Goal: Complete application form: Complete application form

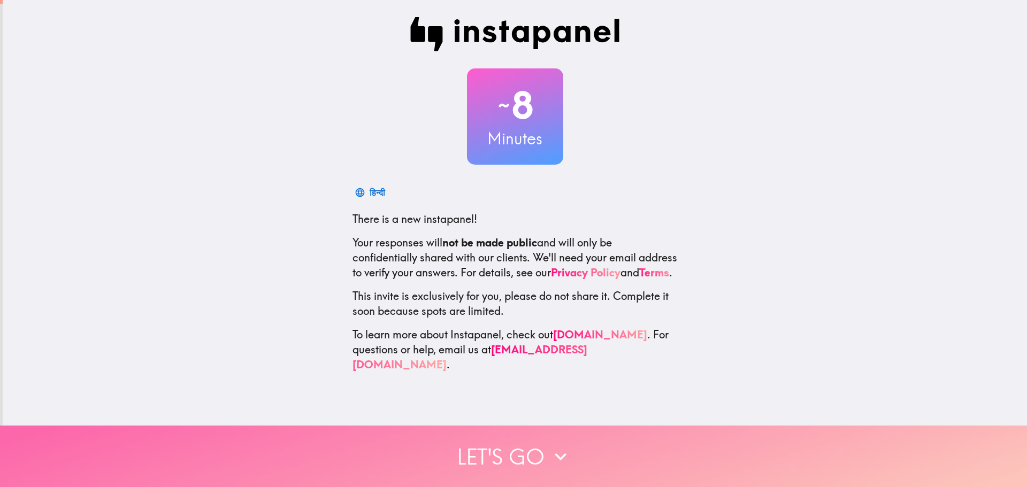
click at [539, 447] on button "Let's go" at bounding box center [513, 456] width 1027 height 61
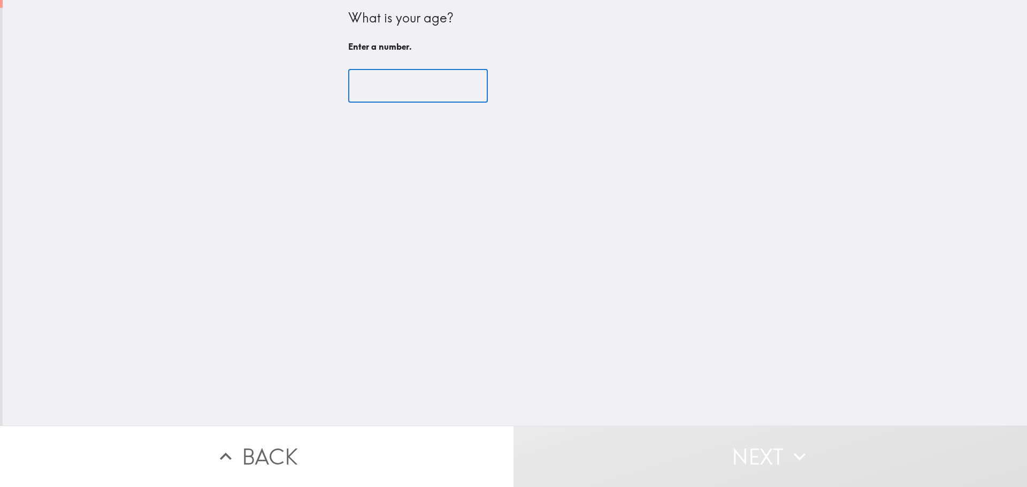
click at [388, 87] on input "number" at bounding box center [418, 86] width 140 height 33
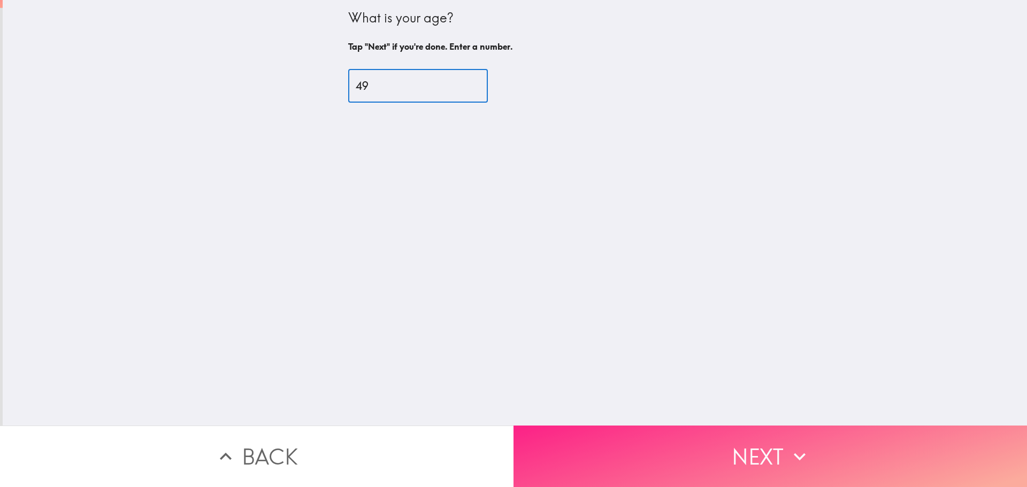
type input "49"
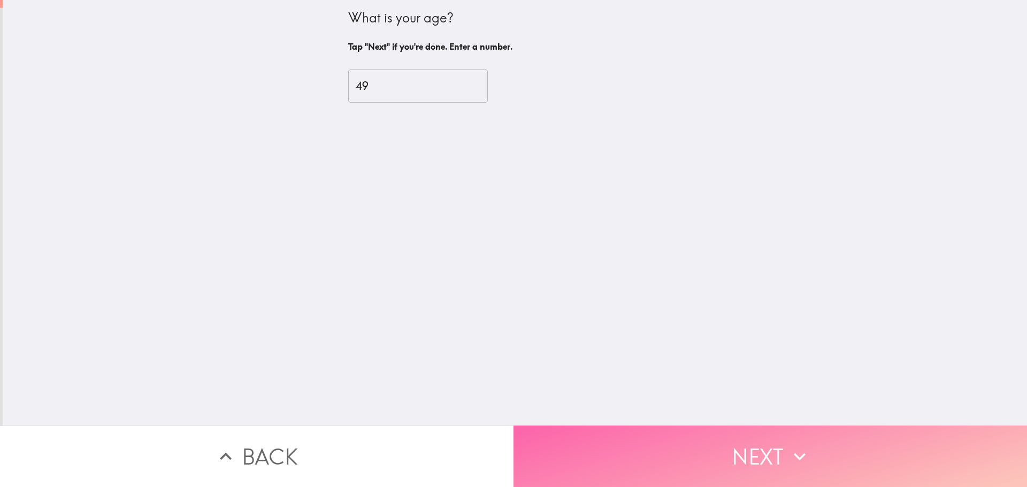
click at [777, 450] on button "Next" at bounding box center [769, 456] width 513 height 61
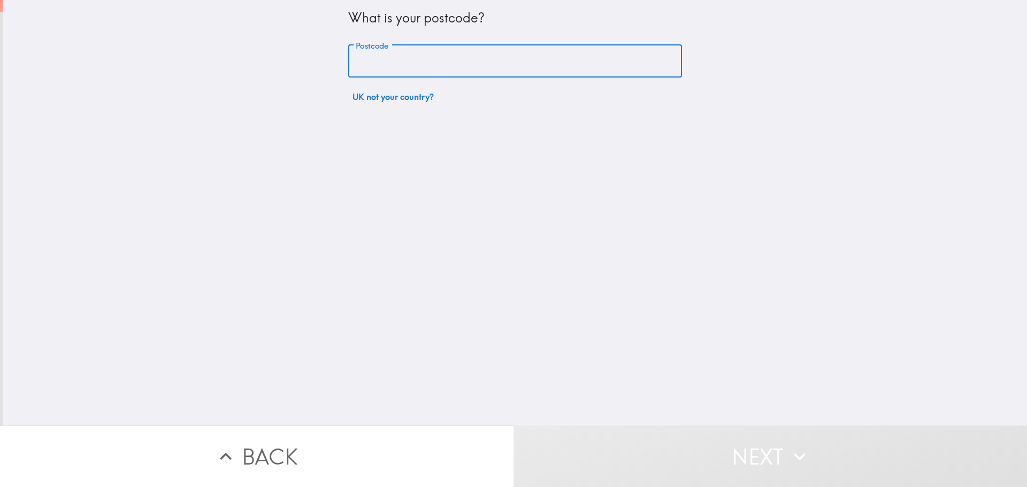
click at [432, 60] on input "Postcode" at bounding box center [515, 61] width 334 height 33
type input "CF81 8JH"
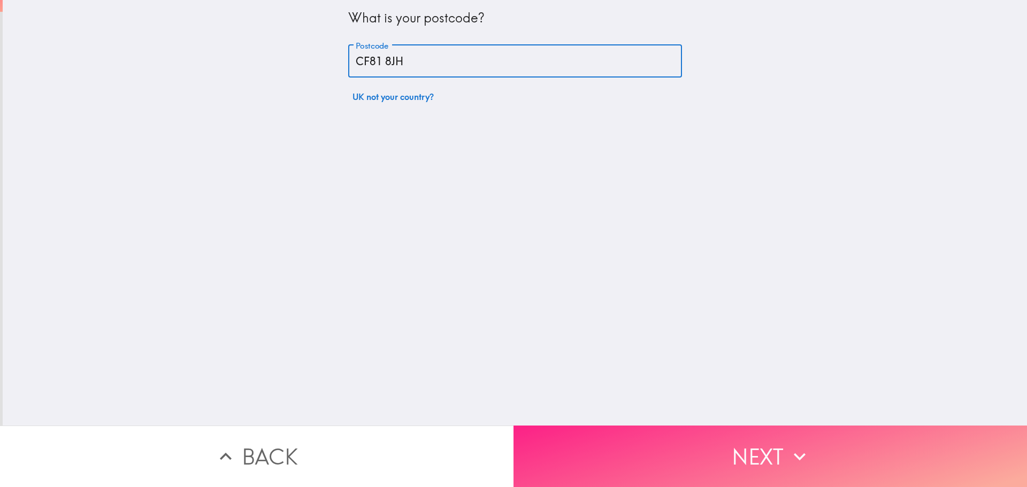
click at [792, 450] on icon "button" at bounding box center [800, 457] width 24 height 24
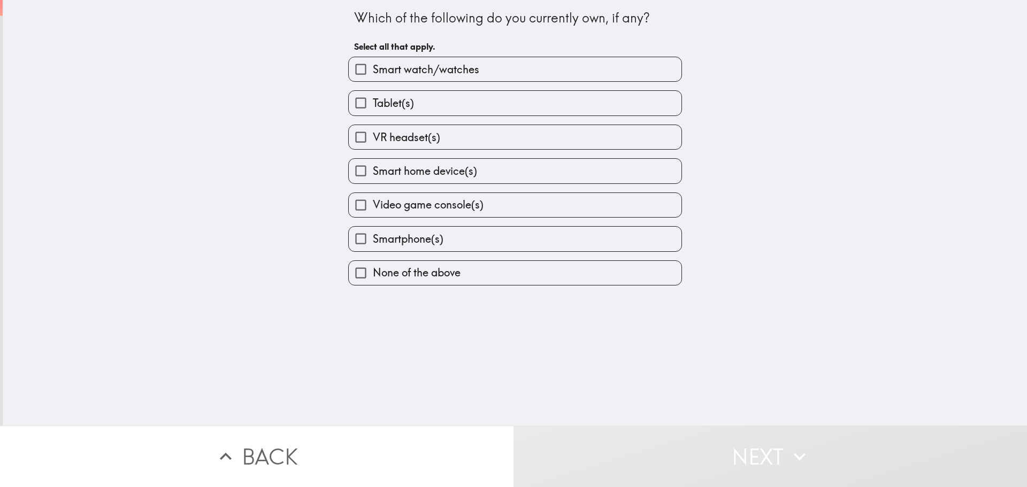
click at [399, 106] on span "Tablet(s)" at bounding box center [393, 103] width 41 height 15
click at [373, 106] on input "Tablet(s)" at bounding box center [361, 103] width 24 height 24
checkbox input "true"
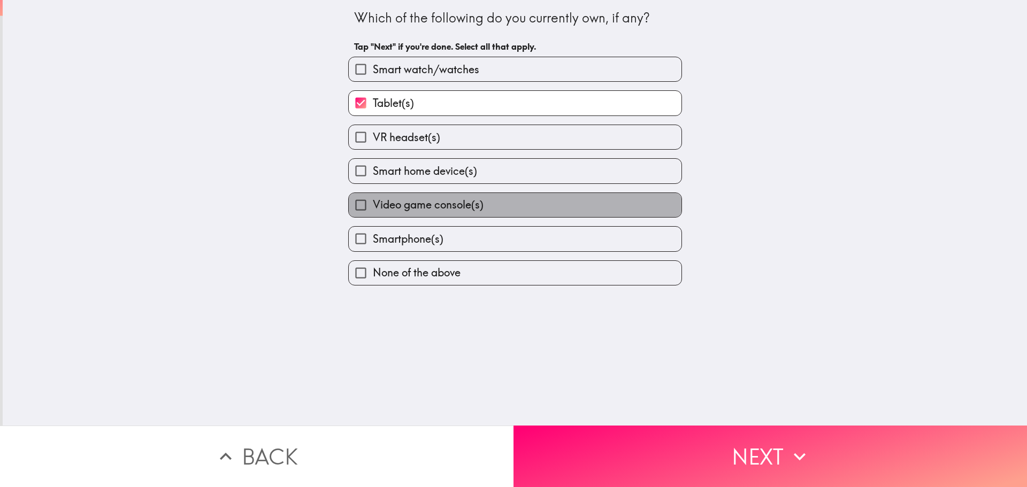
click at [414, 201] on span "Video game console(s)" at bounding box center [428, 204] width 111 height 15
click at [373, 201] on input "Video game console(s)" at bounding box center [361, 205] width 24 height 24
checkbox input "true"
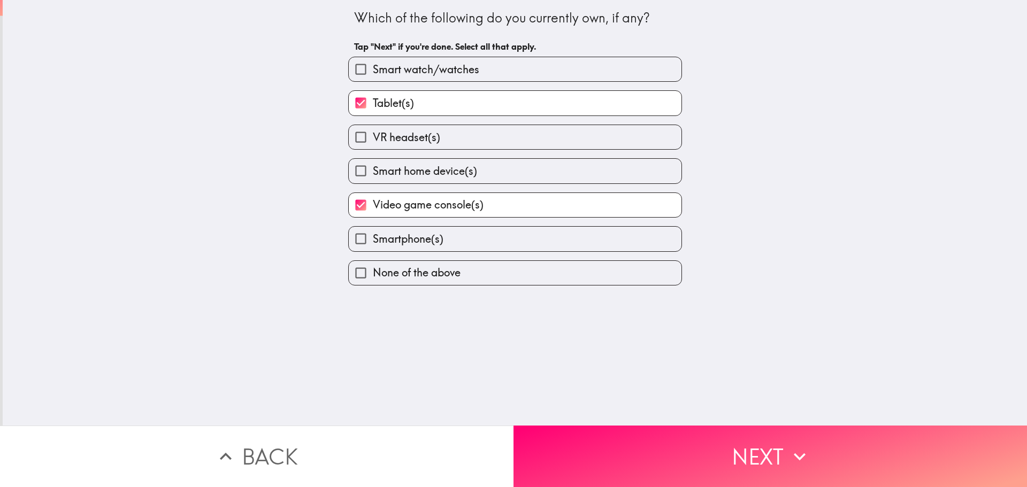
click at [410, 235] on span "Smartphone(s)" at bounding box center [408, 239] width 71 height 15
click at [373, 235] on input "Smartphone(s)" at bounding box center [361, 239] width 24 height 24
checkbox input "true"
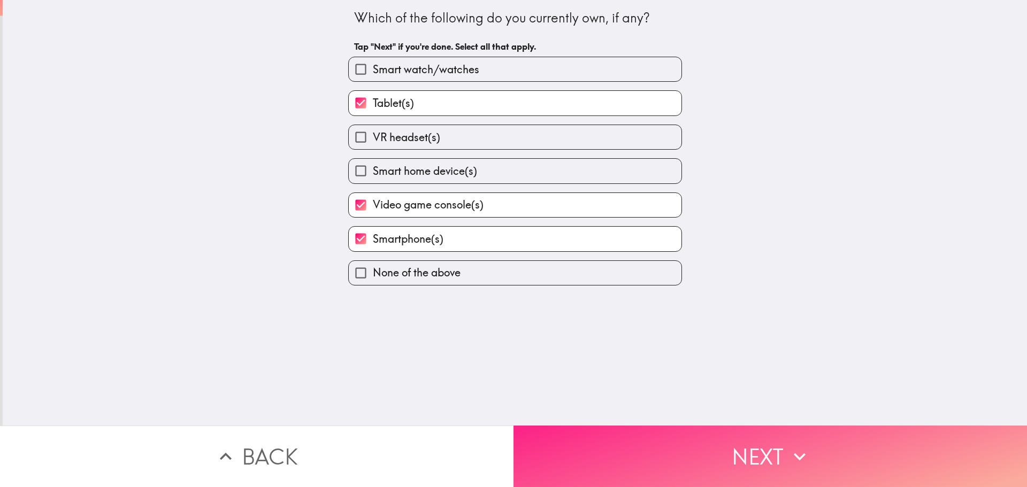
click at [796, 445] on icon "button" at bounding box center [800, 457] width 24 height 24
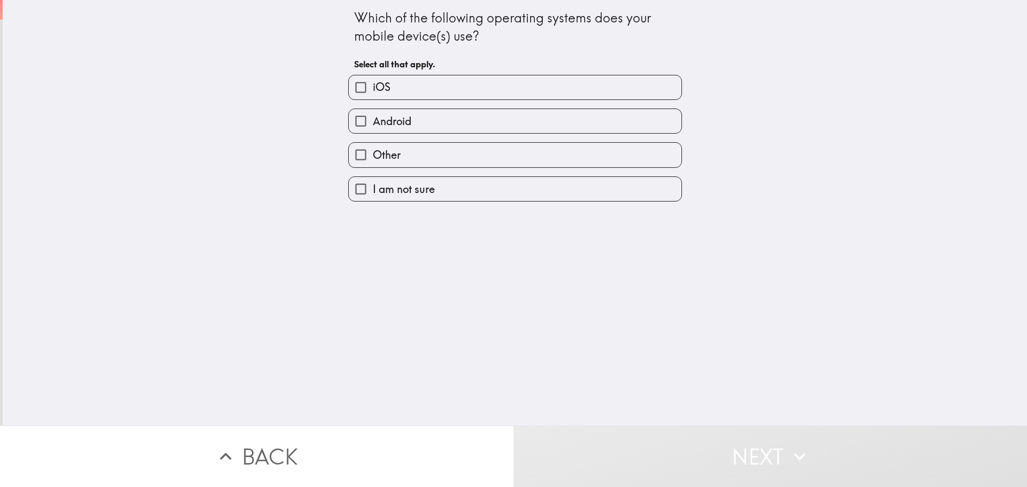
click at [400, 86] on label "iOS" at bounding box center [515, 87] width 333 height 24
click at [373, 86] on input "iOS" at bounding box center [361, 87] width 24 height 24
checkbox input "true"
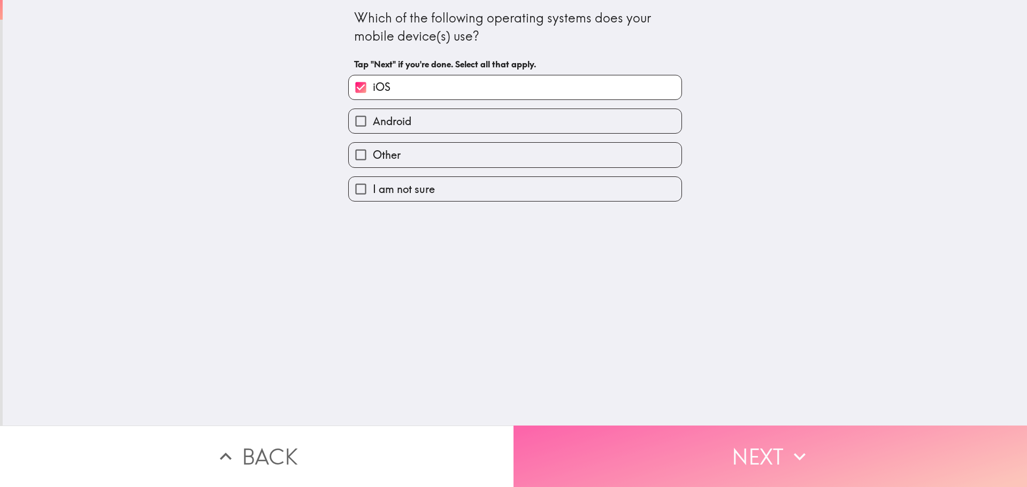
click at [799, 450] on icon "button" at bounding box center [800, 457] width 24 height 24
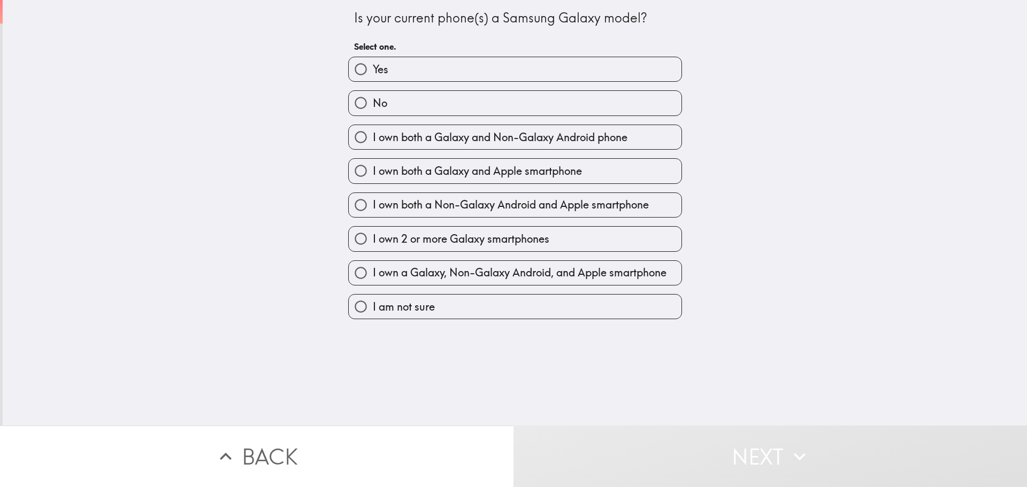
click at [417, 110] on label "No" at bounding box center [515, 103] width 333 height 24
click at [373, 110] on input "No" at bounding box center [361, 103] width 24 height 24
radio input "true"
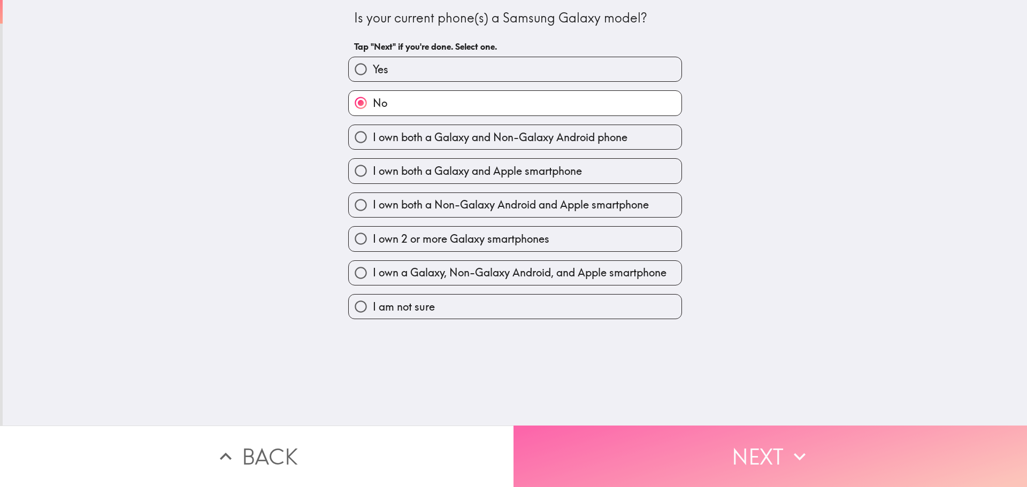
click at [748, 449] on button "Next" at bounding box center [769, 456] width 513 height 61
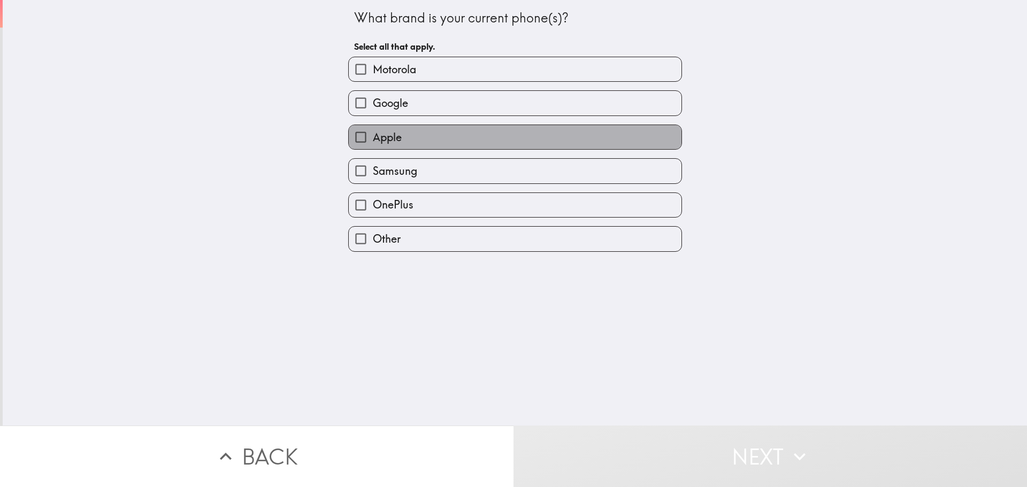
click at [420, 125] on label "Apple" at bounding box center [515, 137] width 333 height 24
click at [373, 125] on input "Apple" at bounding box center [361, 137] width 24 height 24
checkbox input "true"
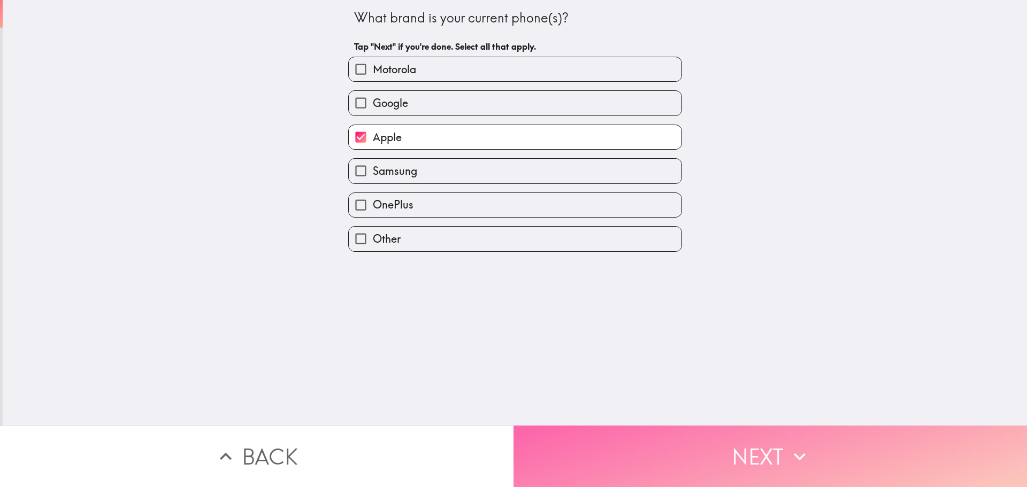
click at [763, 434] on button "Next" at bounding box center [769, 456] width 513 height 61
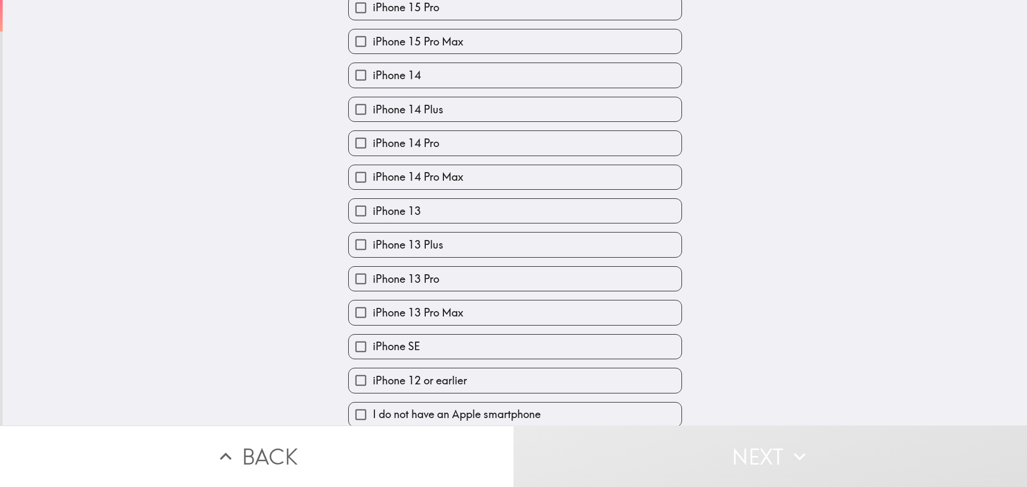
scroll to position [327, 0]
click at [460, 372] on span "iPhone 12 or earlier" at bounding box center [420, 379] width 94 height 15
click at [373, 369] on input "iPhone 12 or earlier" at bounding box center [361, 379] width 24 height 24
checkbox input "true"
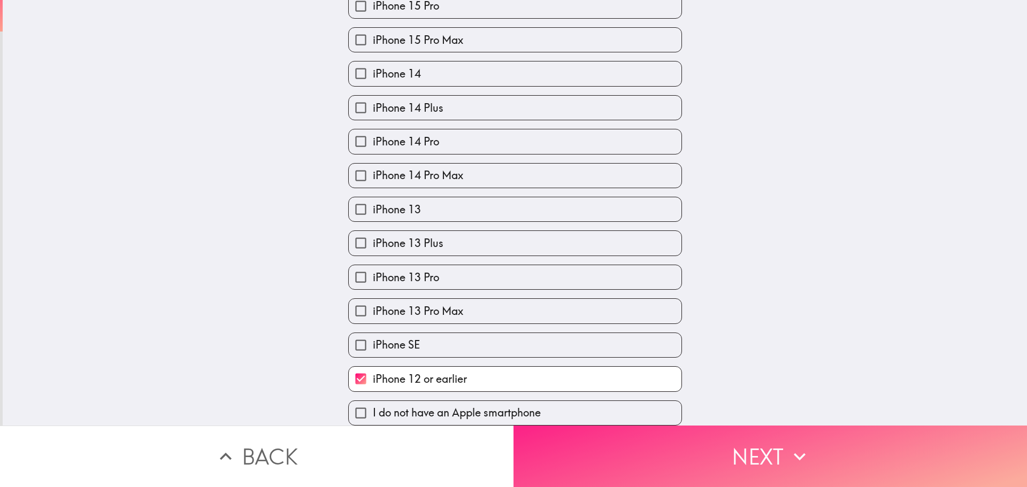
click at [780, 441] on button "Next" at bounding box center [769, 456] width 513 height 61
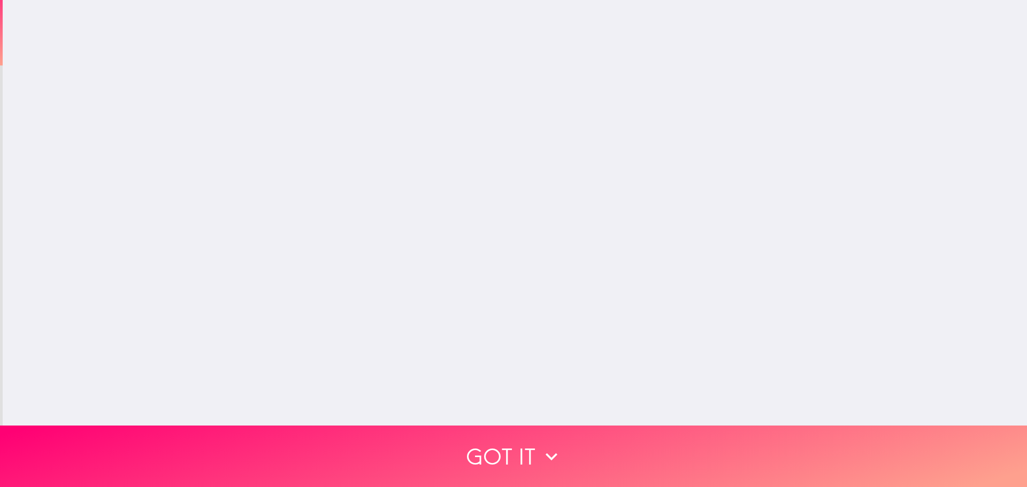
scroll to position [0, 0]
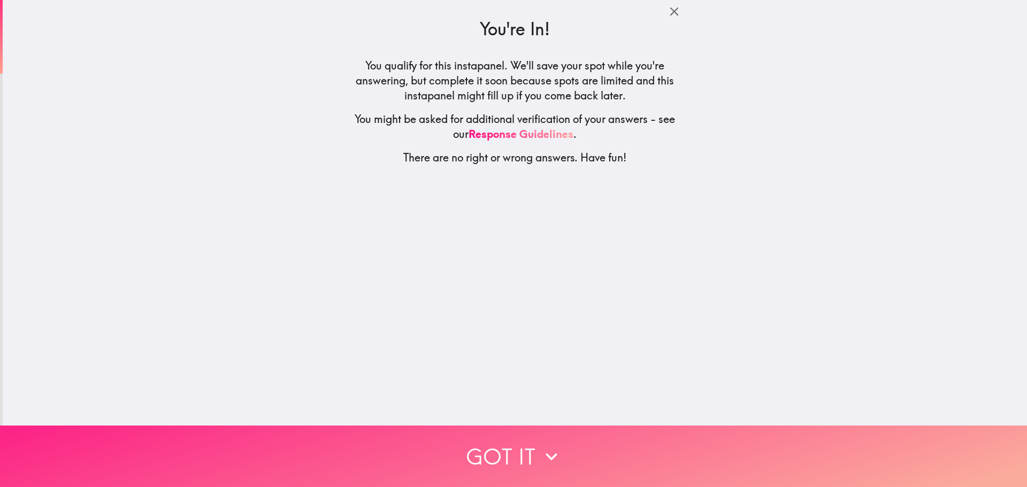
click at [550, 453] on icon "button" at bounding box center [551, 456] width 12 height 7
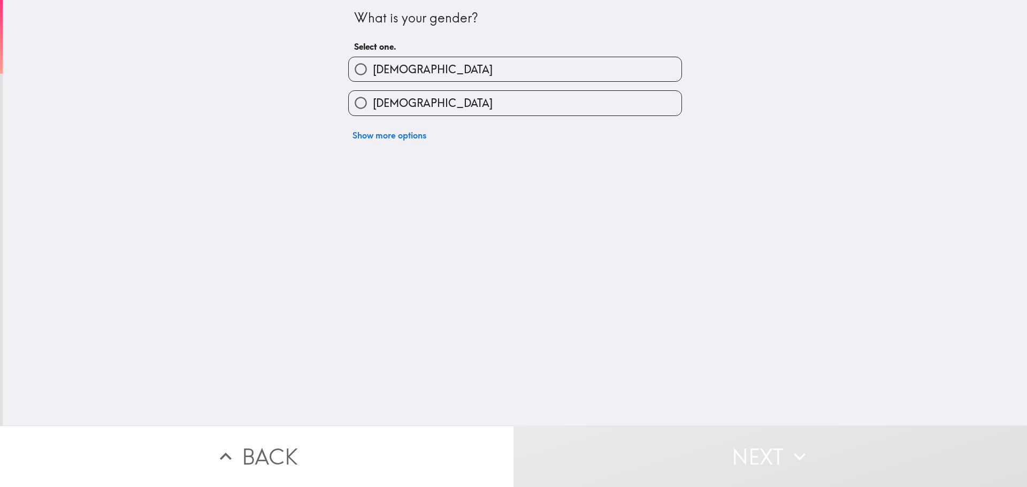
click at [441, 74] on label "[DEMOGRAPHIC_DATA]" at bounding box center [515, 69] width 333 height 24
click at [373, 74] on input "[DEMOGRAPHIC_DATA]" at bounding box center [361, 69] width 24 height 24
radio input "true"
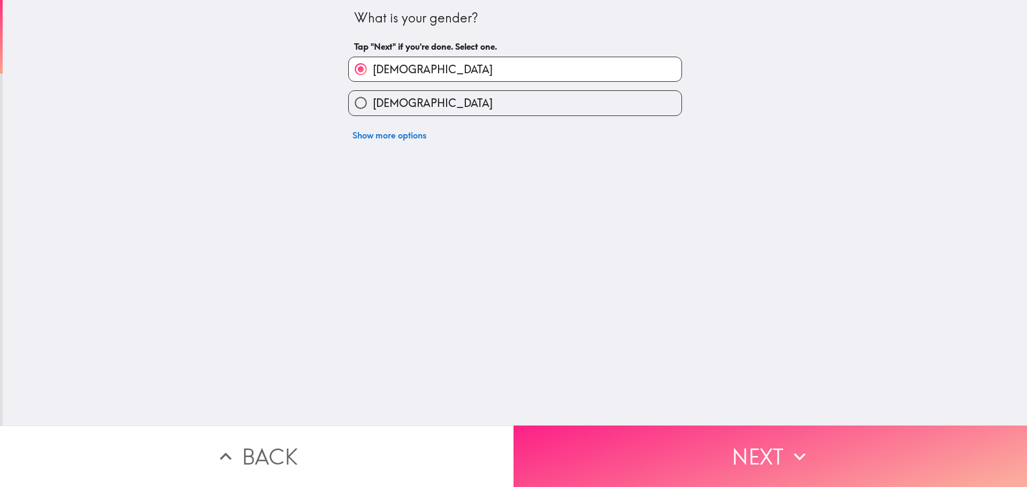
click at [760, 437] on button "Next" at bounding box center [769, 456] width 513 height 61
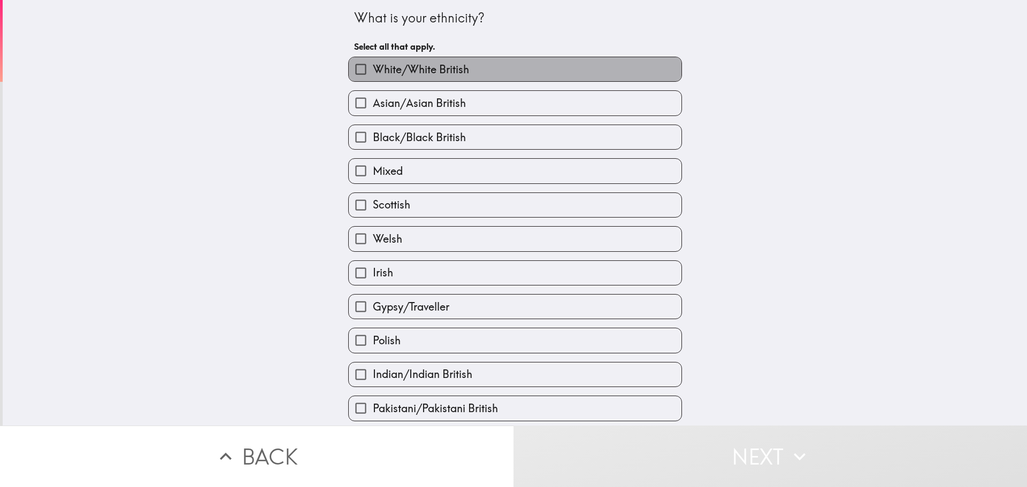
click at [444, 68] on span "White/White British" at bounding box center [421, 69] width 96 height 15
click at [373, 68] on input "White/White British" at bounding box center [361, 69] width 24 height 24
checkbox input "true"
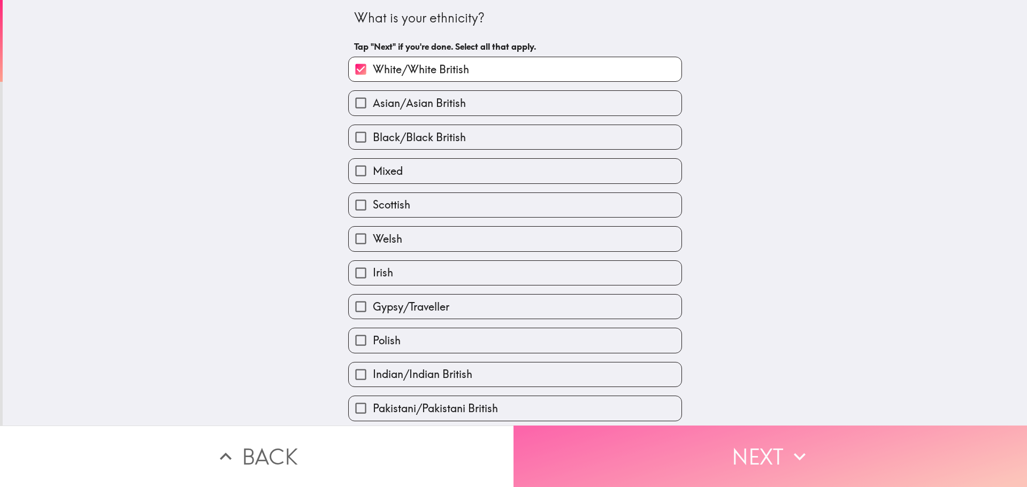
click at [744, 461] on button "Next" at bounding box center [769, 456] width 513 height 61
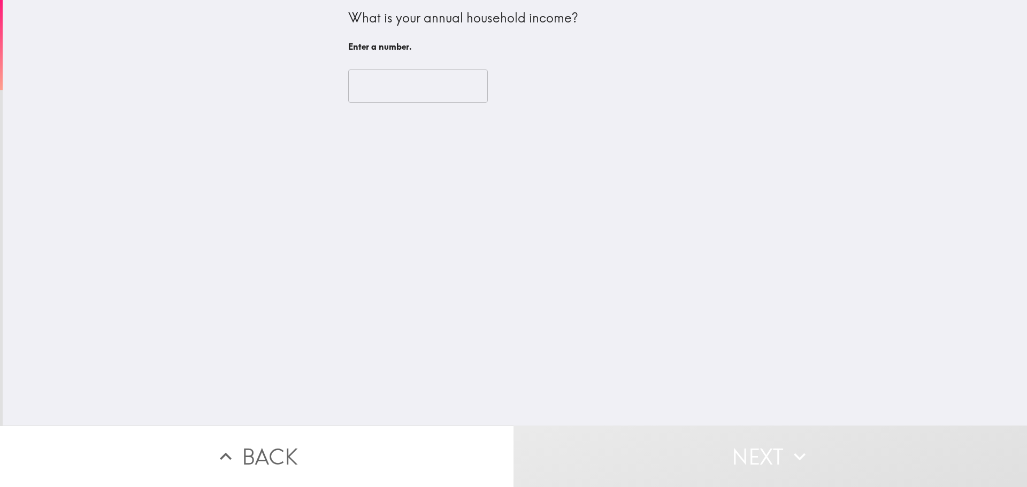
click at [369, 102] on input "number" at bounding box center [418, 86] width 140 height 33
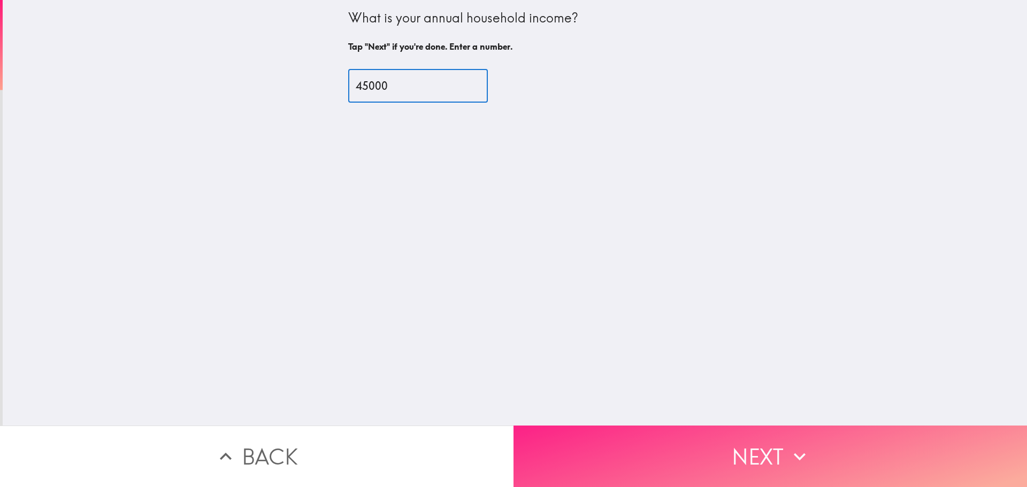
type input "45000"
click at [770, 443] on button "Next" at bounding box center [769, 456] width 513 height 61
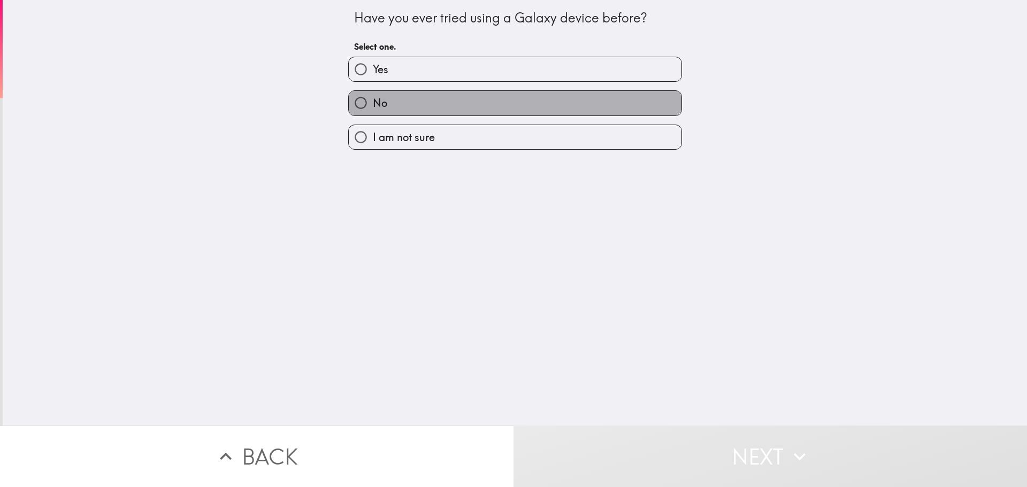
click at [444, 101] on label "No" at bounding box center [515, 103] width 333 height 24
click at [373, 101] on input "No" at bounding box center [361, 103] width 24 height 24
radio input "true"
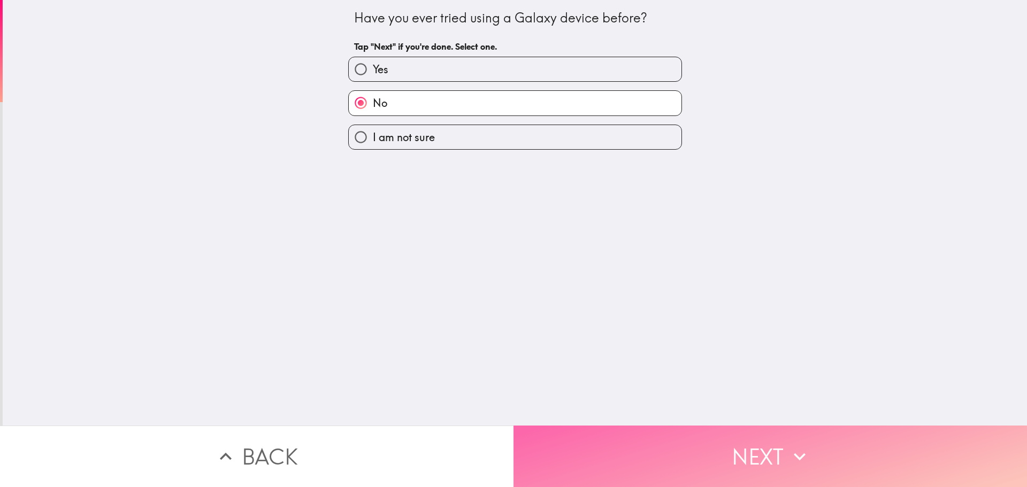
click at [765, 442] on button "Next" at bounding box center [769, 456] width 513 height 61
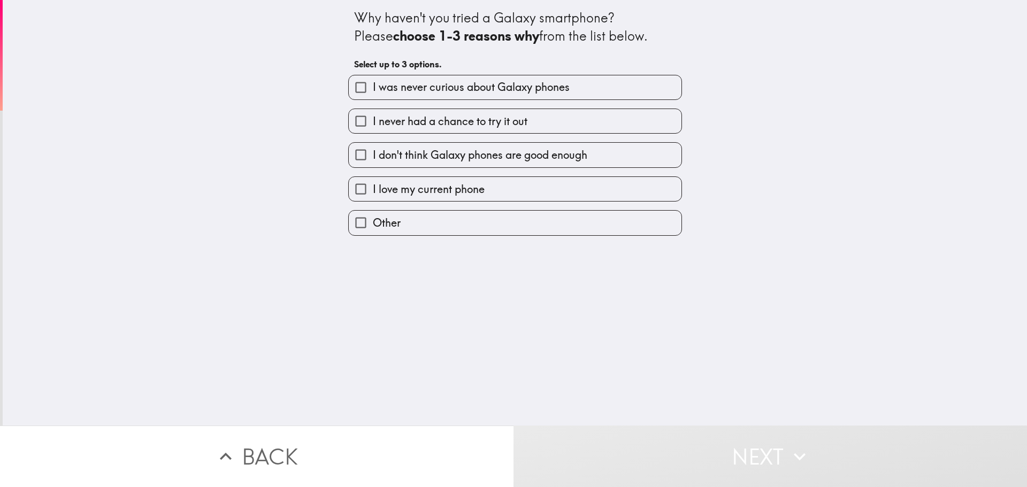
click at [523, 153] on span "I don't think Galaxy phones are good enough" at bounding box center [480, 155] width 214 height 15
click at [373, 153] on input "I don't think Galaxy phones are good enough" at bounding box center [361, 155] width 24 height 24
checkbox input "true"
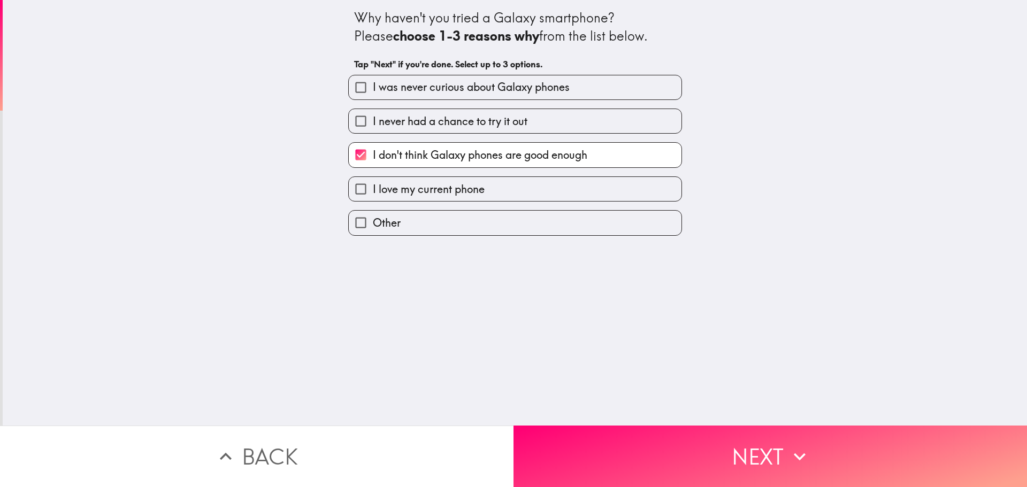
click at [505, 191] on label "I love my current phone" at bounding box center [515, 189] width 333 height 24
click at [373, 191] on input "I love my current phone" at bounding box center [361, 189] width 24 height 24
checkbox input "true"
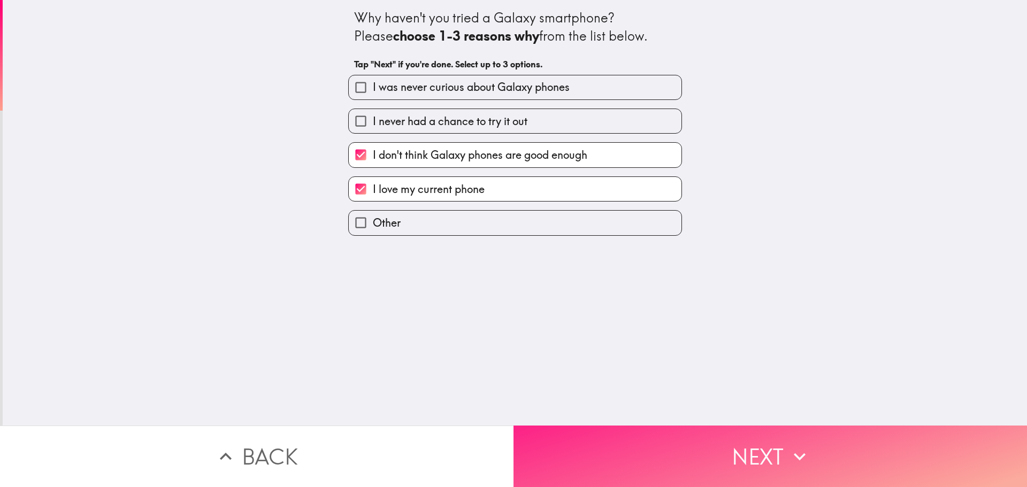
click at [761, 455] on button "Next" at bounding box center [769, 456] width 513 height 61
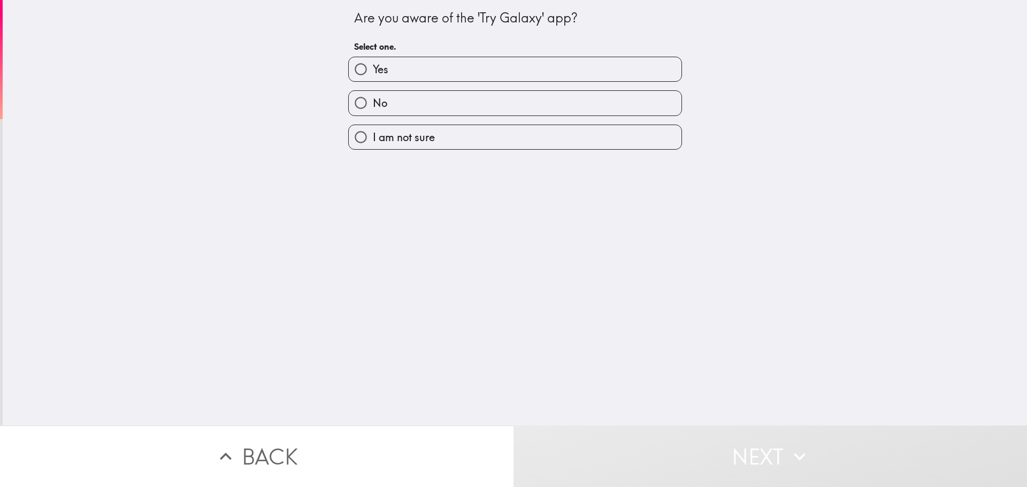
click at [497, 111] on label "No" at bounding box center [515, 103] width 333 height 24
click at [373, 111] on input "No" at bounding box center [361, 103] width 24 height 24
radio input "true"
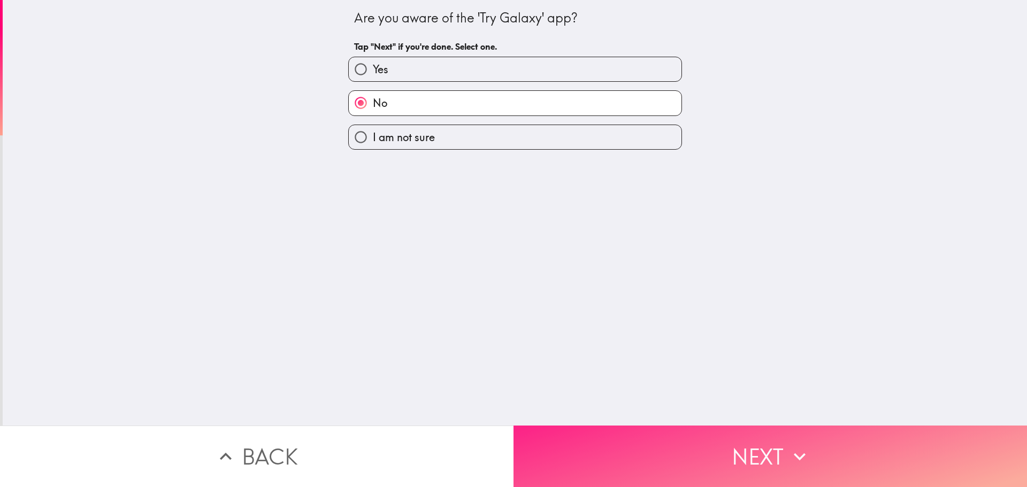
drag, startPoint x: 756, startPoint y: 445, endPoint x: 755, endPoint y: 438, distance: 7.0
click at [756, 443] on button "Next" at bounding box center [769, 456] width 513 height 61
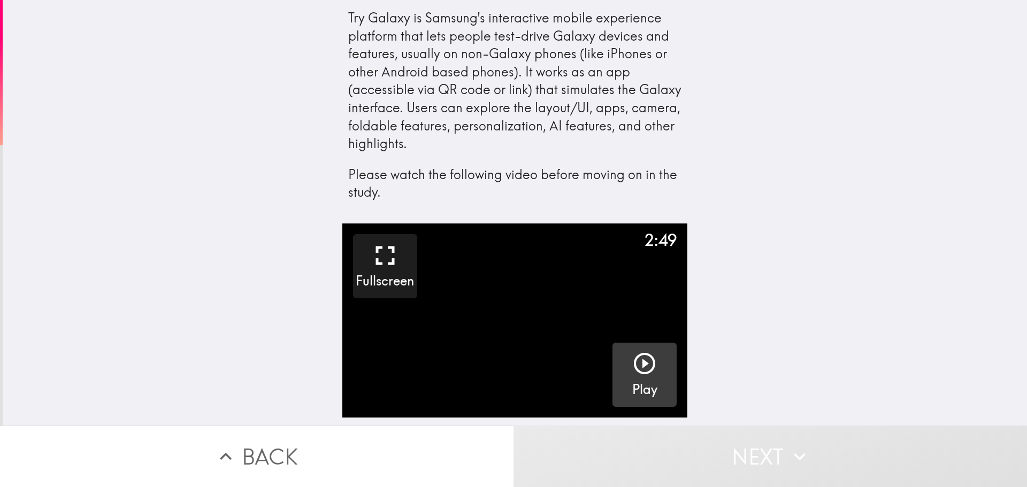
click at [638, 360] on icon "button" at bounding box center [644, 364] width 26 height 26
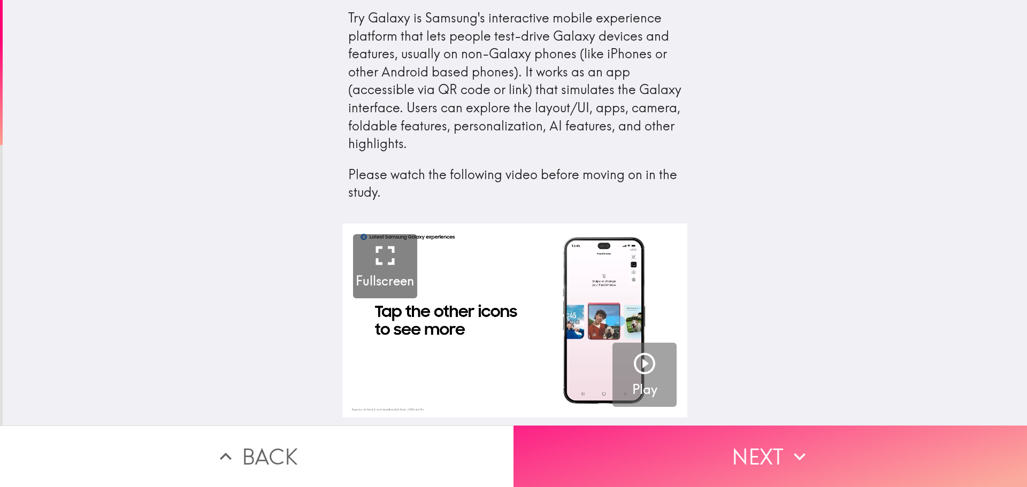
click at [760, 460] on button "Next" at bounding box center [769, 456] width 513 height 61
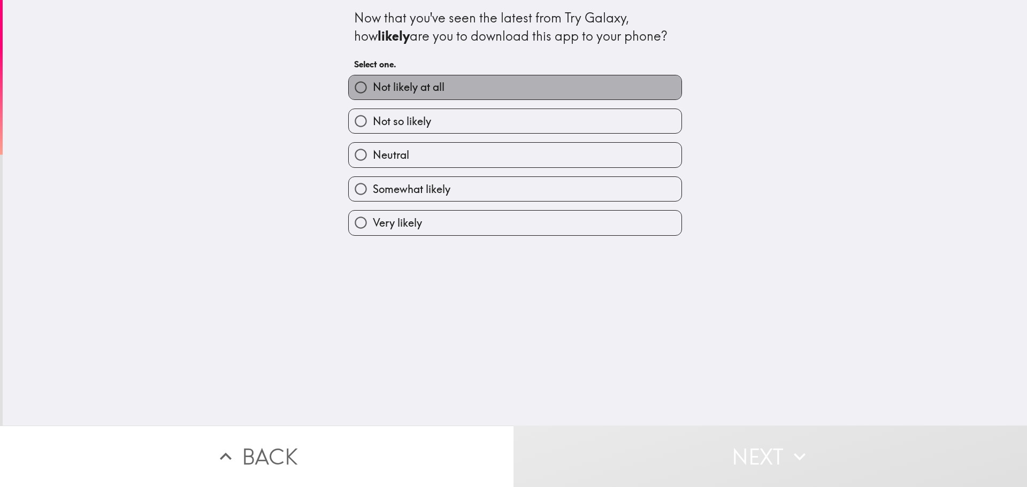
click at [468, 80] on label "Not likely at all" at bounding box center [515, 87] width 333 height 24
click at [373, 80] on input "Not likely at all" at bounding box center [361, 87] width 24 height 24
radio input "true"
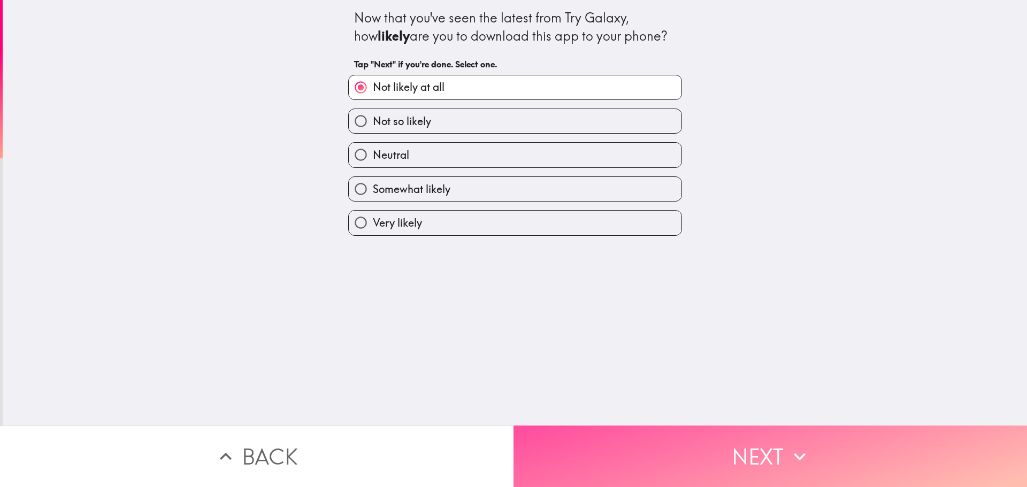
drag, startPoint x: 779, startPoint y: 443, endPoint x: 734, endPoint y: 351, distance: 102.1
click at [778, 441] on button "Next" at bounding box center [769, 456] width 513 height 61
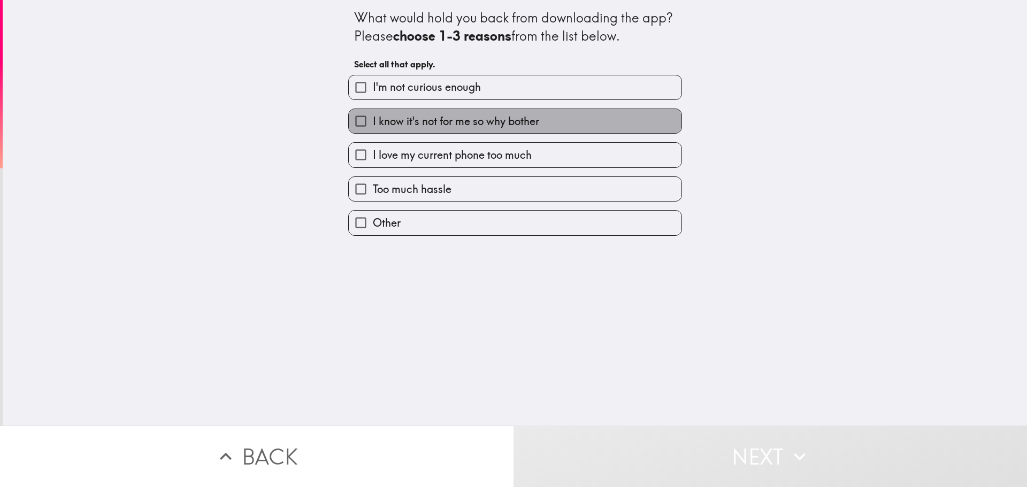
click at [495, 119] on span "I know it's not for me so why bother" at bounding box center [456, 121] width 166 height 15
click at [373, 119] on input "I know it's not for me so why bother" at bounding box center [361, 121] width 24 height 24
checkbox input "true"
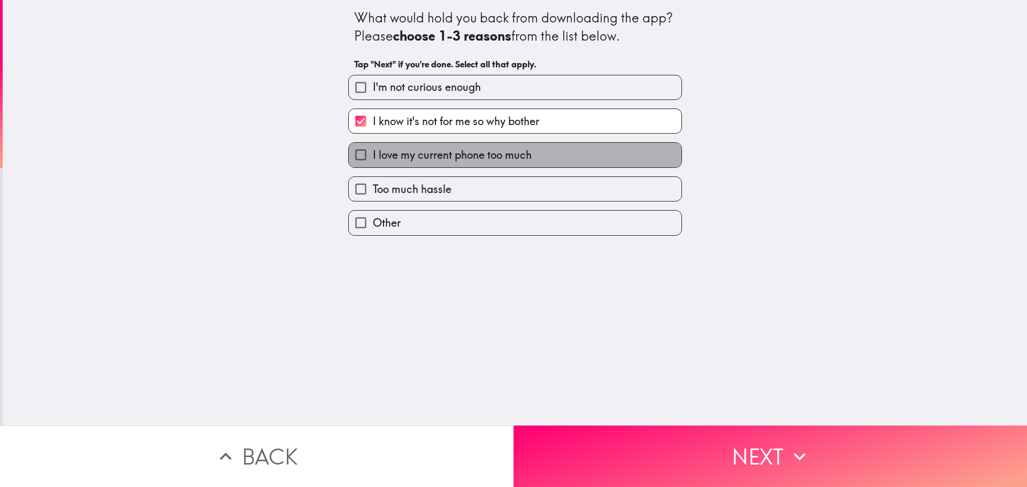
click at [534, 157] on label "I love my current phone too much" at bounding box center [515, 155] width 333 height 24
click at [373, 157] on input "I love my current phone too much" at bounding box center [361, 155] width 24 height 24
checkbox input "true"
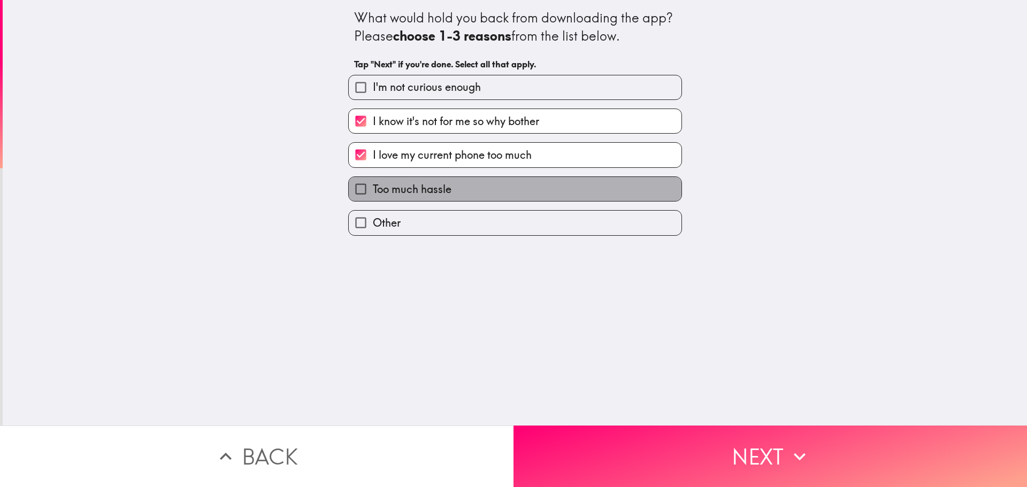
click at [548, 190] on label "Too much hassle" at bounding box center [515, 189] width 333 height 24
click at [373, 190] on input "Too much hassle" at bounding box center [361, 189] width 24 height 24
checkbox input "true"
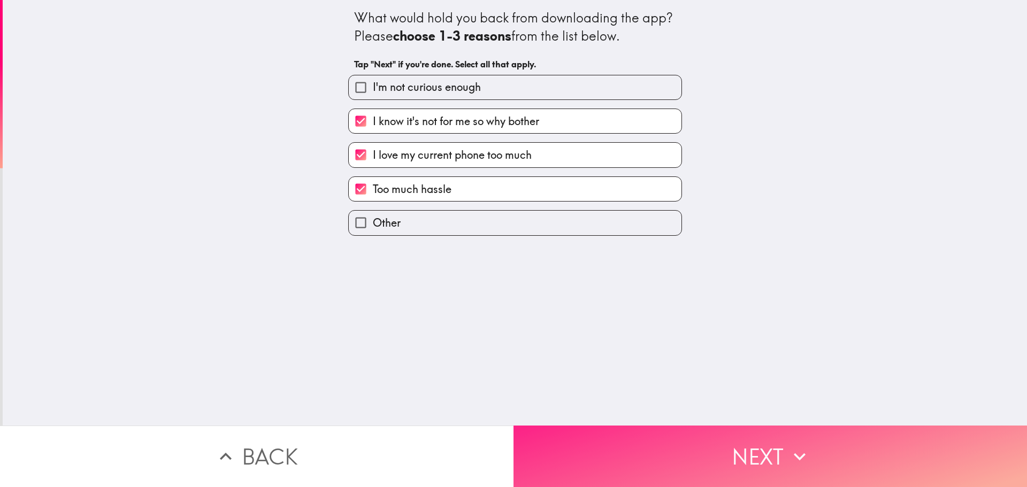
click at [745, 442] on button "Next" at bounding box center [769, 456] width 513 height 61
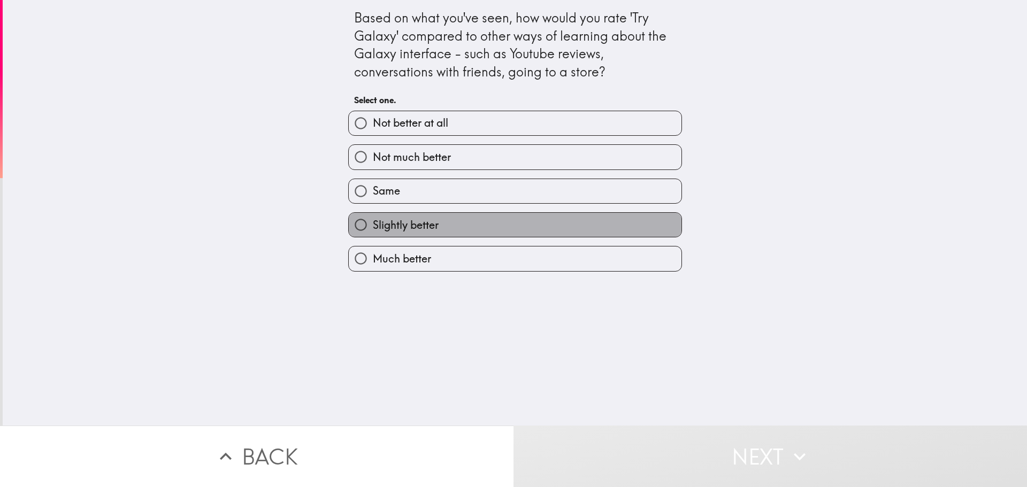
click at [441, 227] on label "Slightly better" at bounding box center [515, 225] width 333 height 24
click at [373, 227] on input "Slightly better" at bounding box center [361, 225] width 24 height 24
radio input "true"
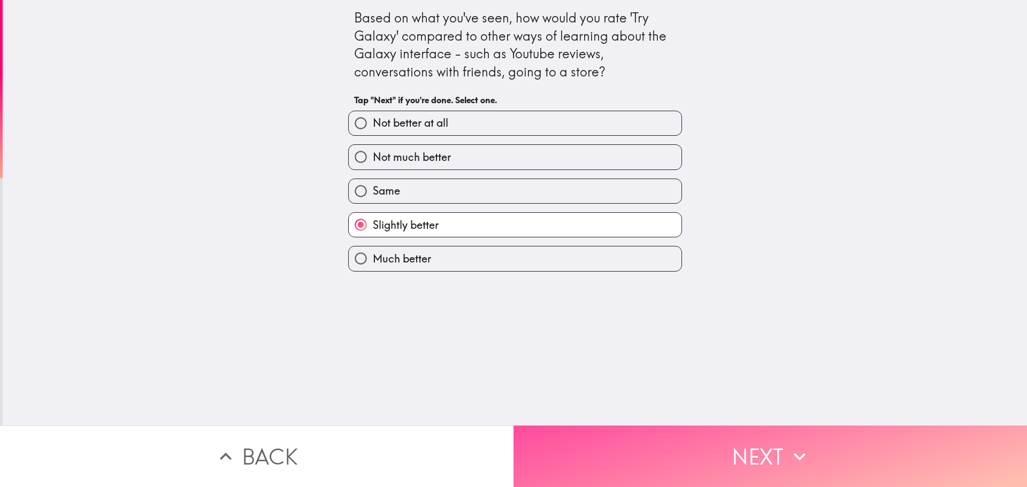
drag, startPoint x: 721, startPoint y: 435, endPoint x: 671, endPoint y: 352, distance: 96.5
click at [721, 432] on button "Next" at bounding box center [769, 456] width 513 height 61
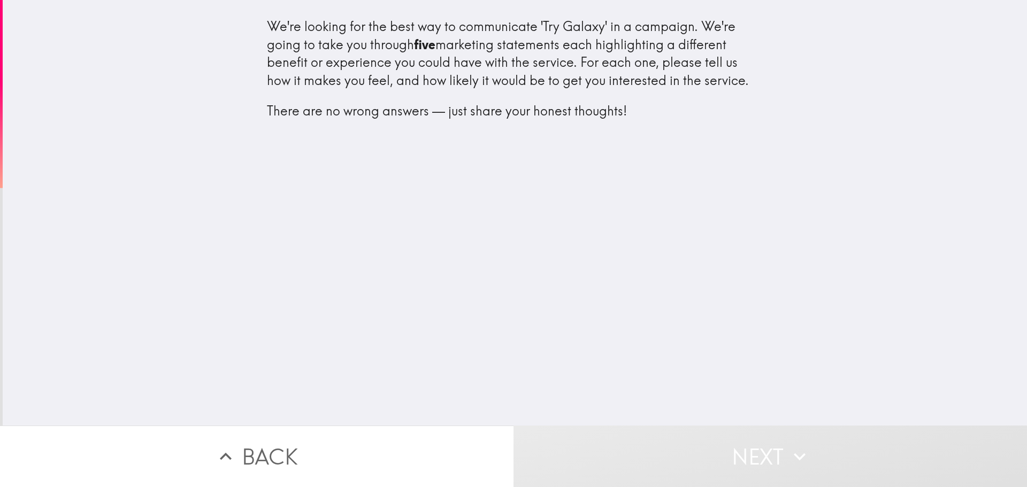
drag, startPoint x: 511, startPoint y: 129, endPoint x: 478, endPoint y: 210, distance: 87.5
click at [478, 210] on div "We're looking for the best way to communicate 'Try Galaxy' in a campaign. We're…" at bounding box center [515, 213] width 1024 height 426
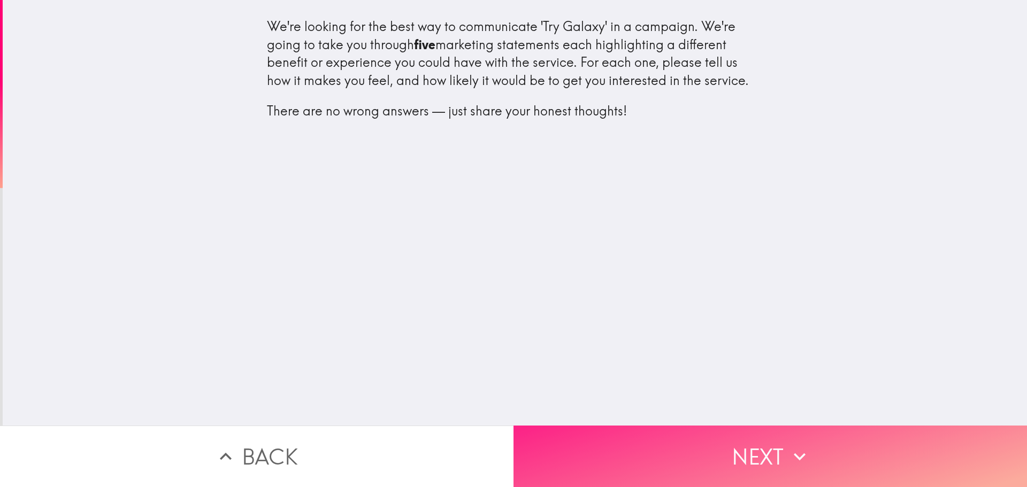
click at [737, 443] on button "Next" at bounding box center [769, 456] width 513 height 61
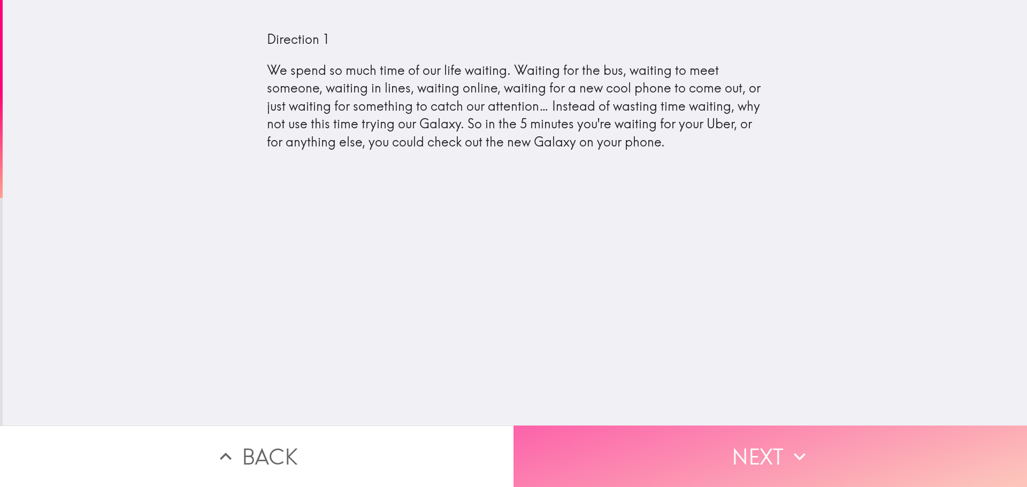
click at [782, 453] on button "Next" at bounding box center [769, 456] width 513 height 61
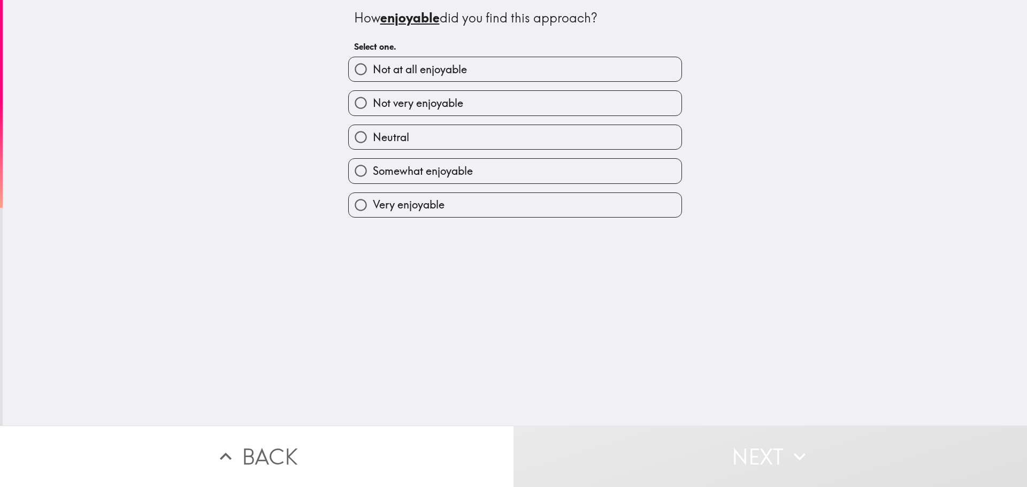
click at [467, 97] on label "Not very enjoyable" at bounding box center [515, 103] width 333 height 24
click at [373, 97] on input "Not very enjoyable" at bounding box center [361, 103] width 24 height 24
radio input "true"
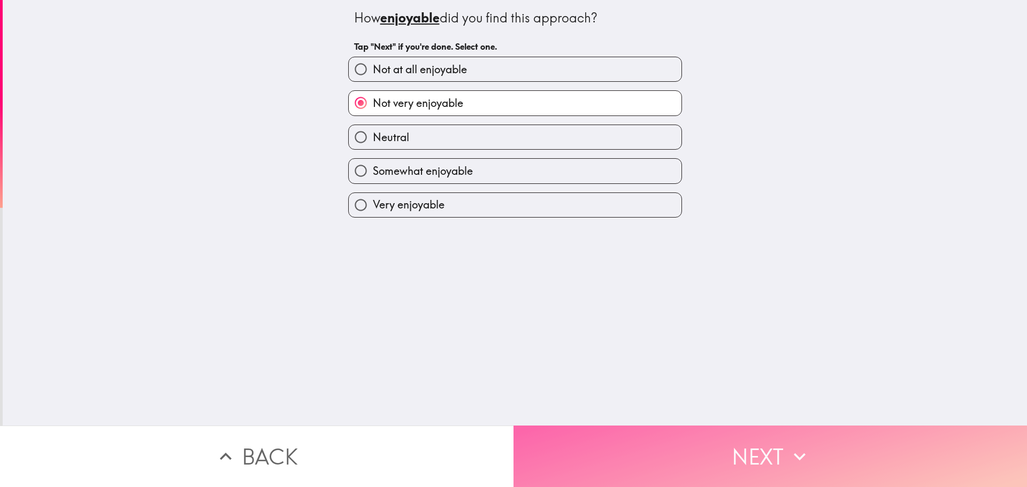
click at [748, 447] on button "Next" at bounding box center [769, 456] width 513 height 61
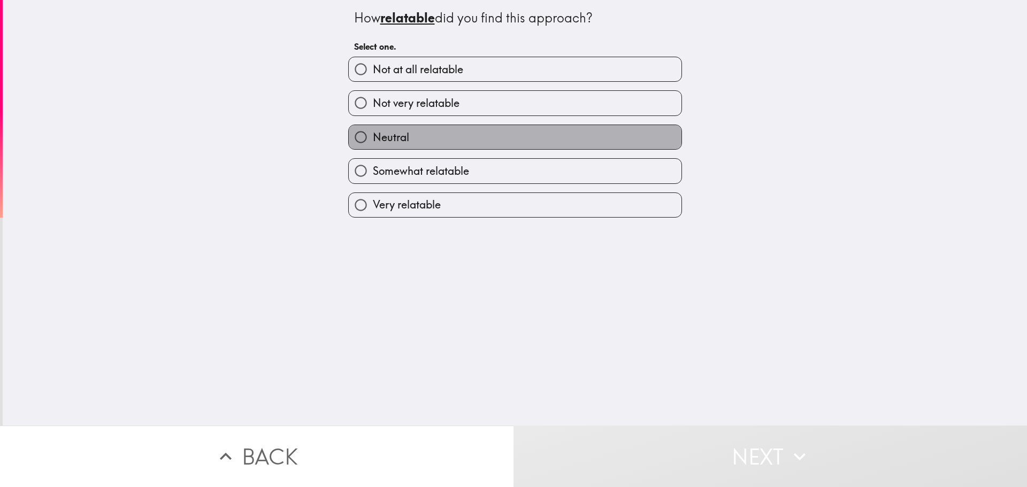
click at [488, 145] on label "Neutral" at bounding box center [515, 137] width 333 height 24
click at [373, 145] on input "Neutral" at bounding box center [361, 137] width 24 height 24
radio input "true"
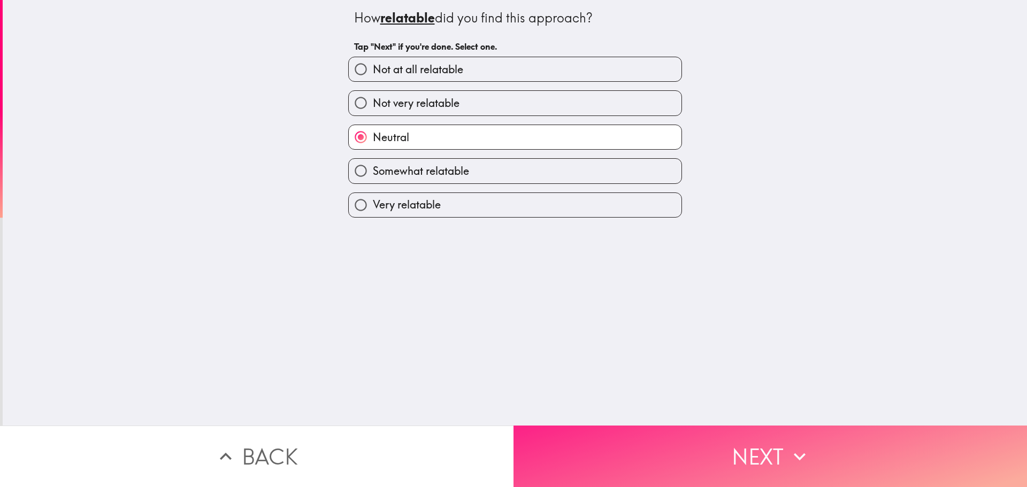
click at [750, 435] on button "Next" at bounding box center [769, 456] width 513 height 61
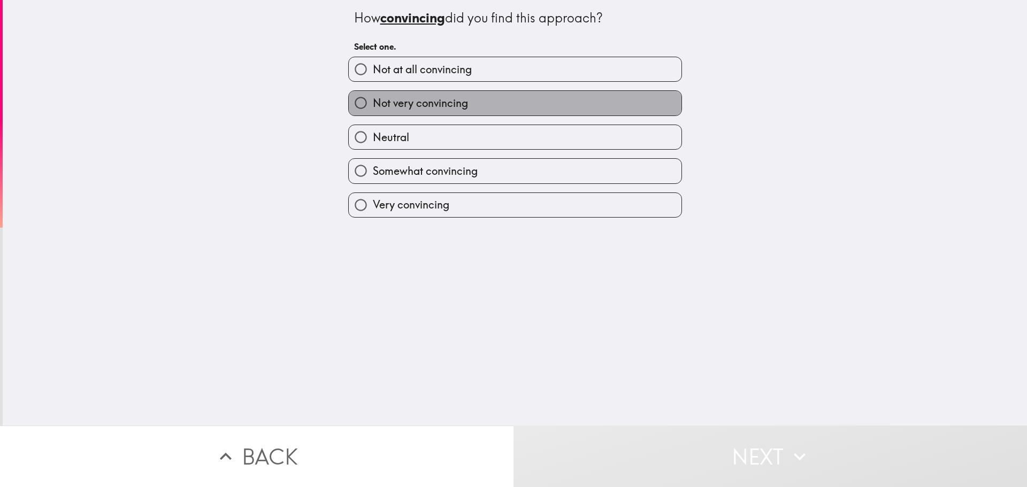
click at [460, 108] on span "Not very convincing" at bounding box center [420, 103] width 95 height 15
click at [373, 108] on input "Not very convincing" at bounding box center [361, 103] width 24 height 24
radio input "true"
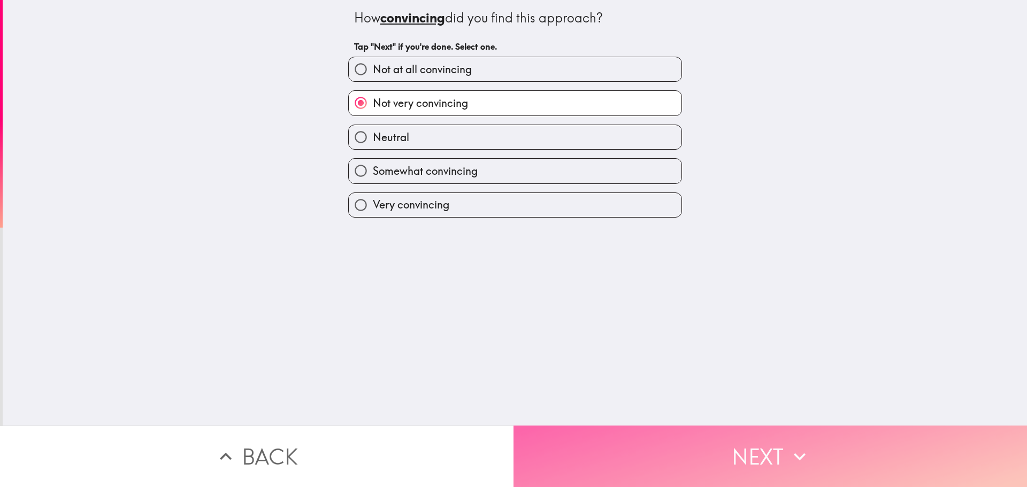
click at [723, 443] on button "Next" at bounding box center [769, 456] width 513 height 61
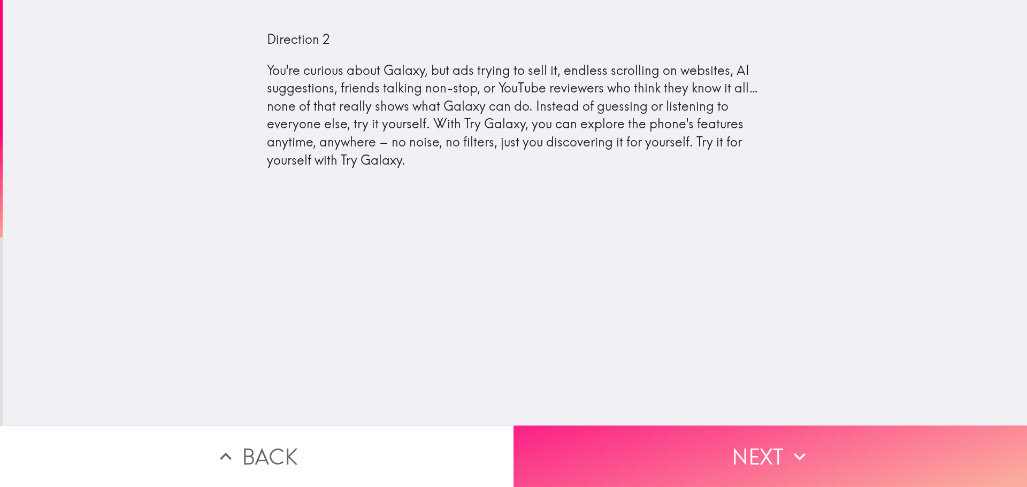
click at [762, 441] on button "Next" at bounding box center [769, 456] width 513 height 61
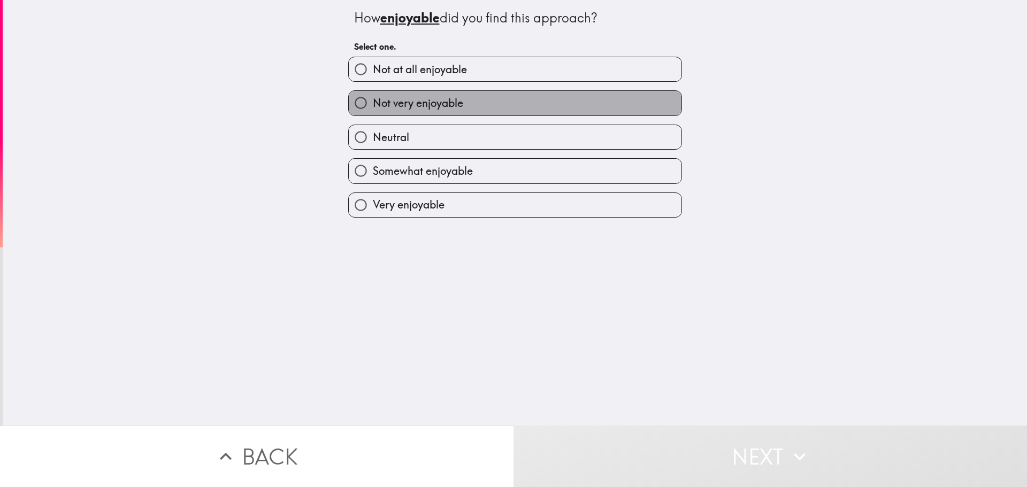
click at [457, 109] on label "Not very enjoyable" at bounding box center [515, 103] width 333 height 24
click at [373, 109] on input "Not very enjoyable" at bounding box center [361, 103] width 24 height 24
radio input "true"
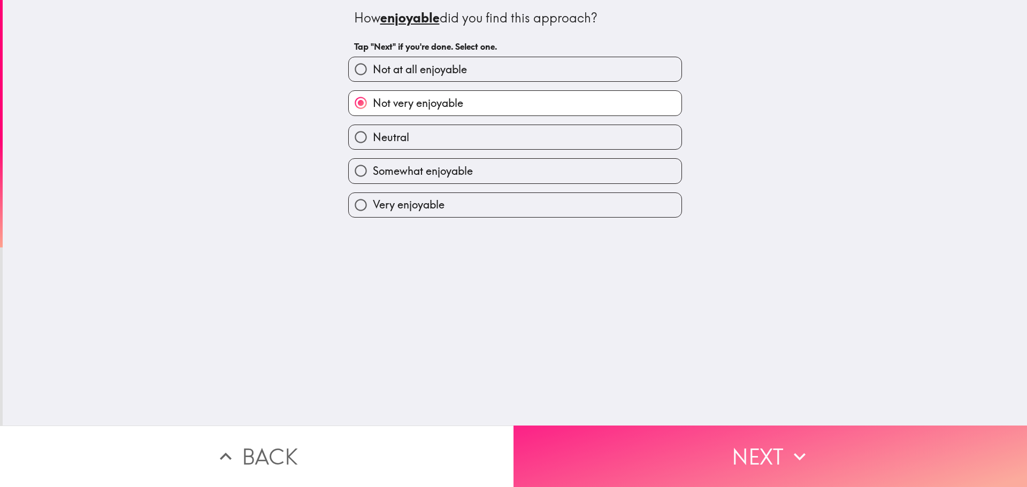
click at [729, 429] on button "Next" at bounding box center [769, 456] width 513 height 61
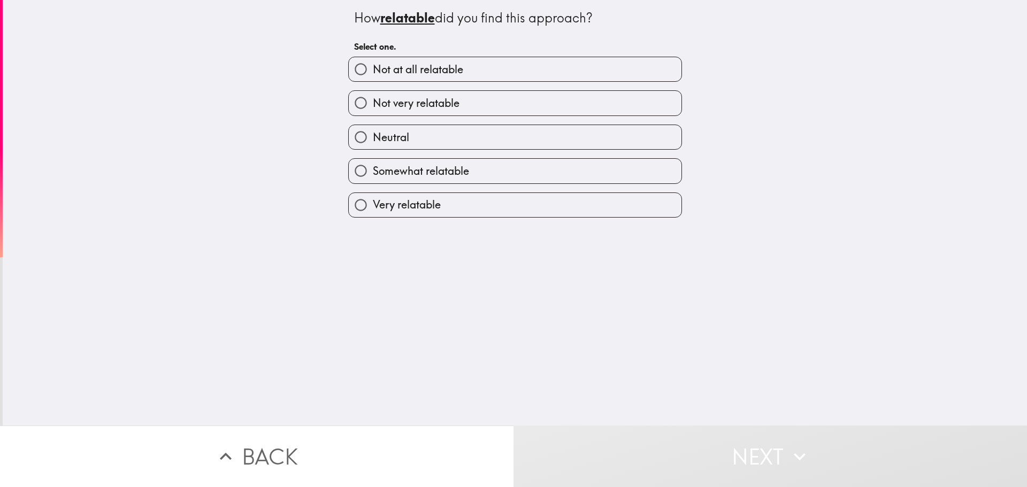
click at [467, 104] on label "Not very relatable" at bounding box center [515, 103] width 333 height 24
click at [373, 104] on input "Not very relatable" at bounding box center [361, 103] width 24 height 24
radio input "true"
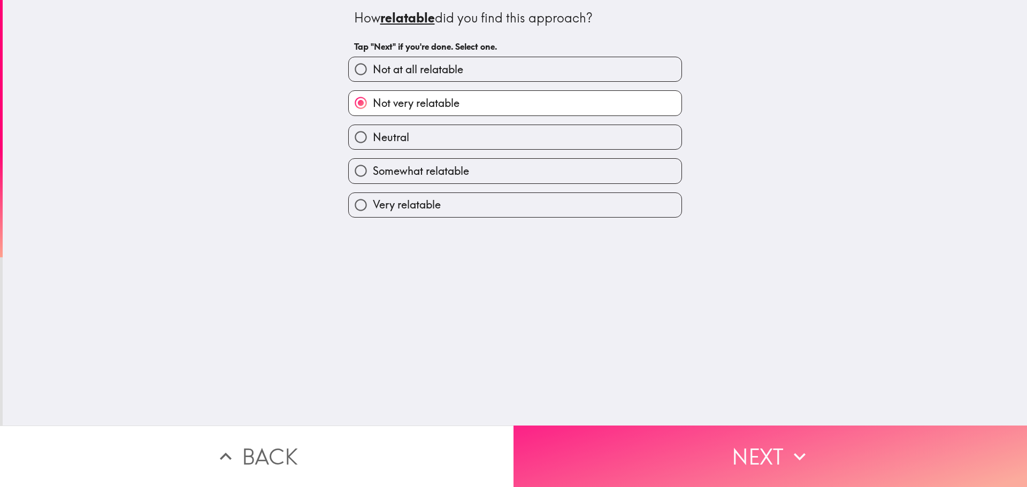
click at [748, 443] on button "Next" at bounding box center [769, 456] width 513 height 61
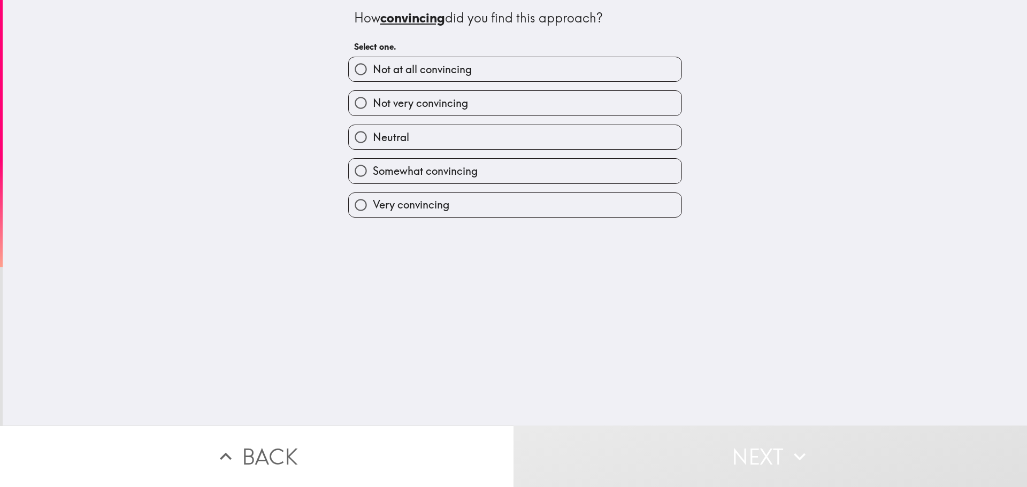
click at [476, 110] on label "Not very convincing" at bounding box center [515, 103] width 333 height 24
click at [373, 110] on input "Not very convincing" at bounding box center [361, 103] width 24 height 24
radio input "true"
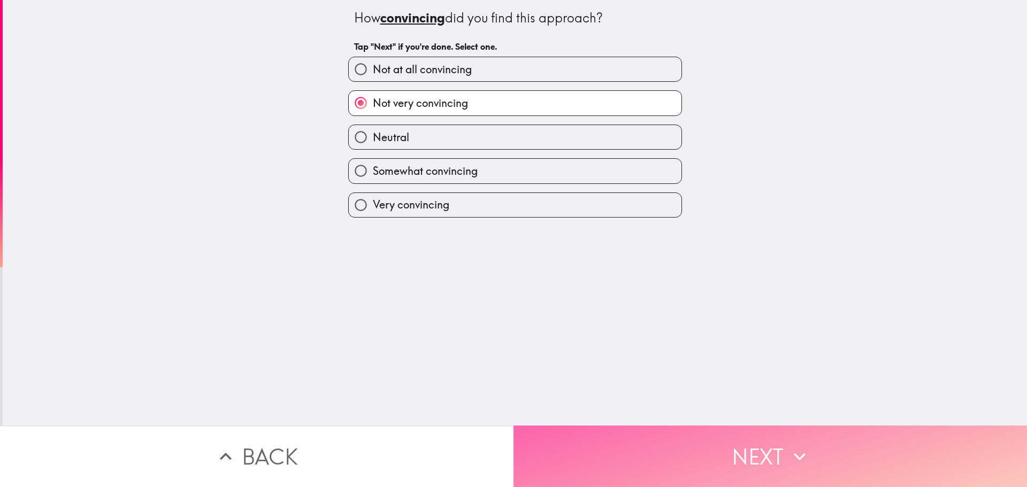
click at [753, 453] on button "Next" at bounding box center [769, 456] width 513 height 61
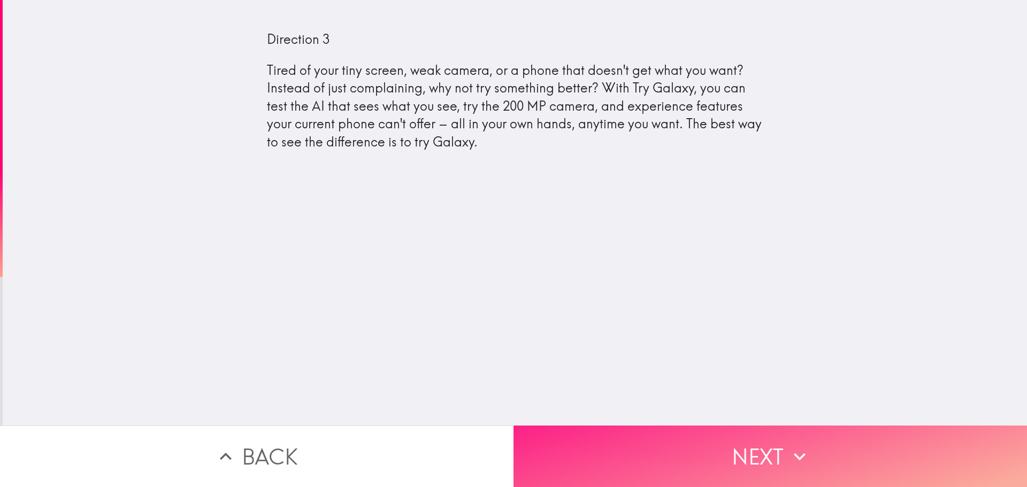
click at [723, 440] on button "Next" at bounding box center [769, 456] width 513 height 61
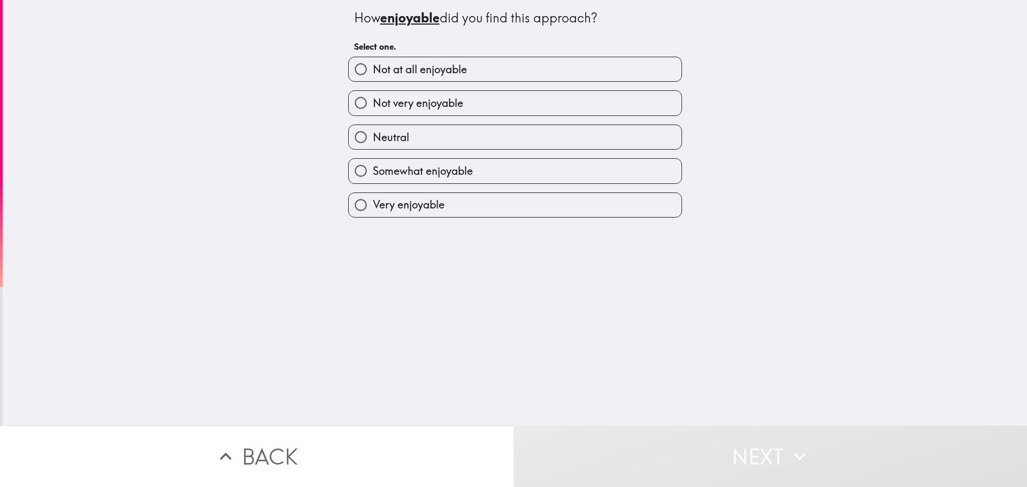
click at [454, 172] on span "Somewhat enjoyable" at bounding box center [423, 171] width 100 height 15
click at [373, 172] on input "Somewhat enjoyable" at bounding box center [361, 171] width 24 height 24
radio input "true"
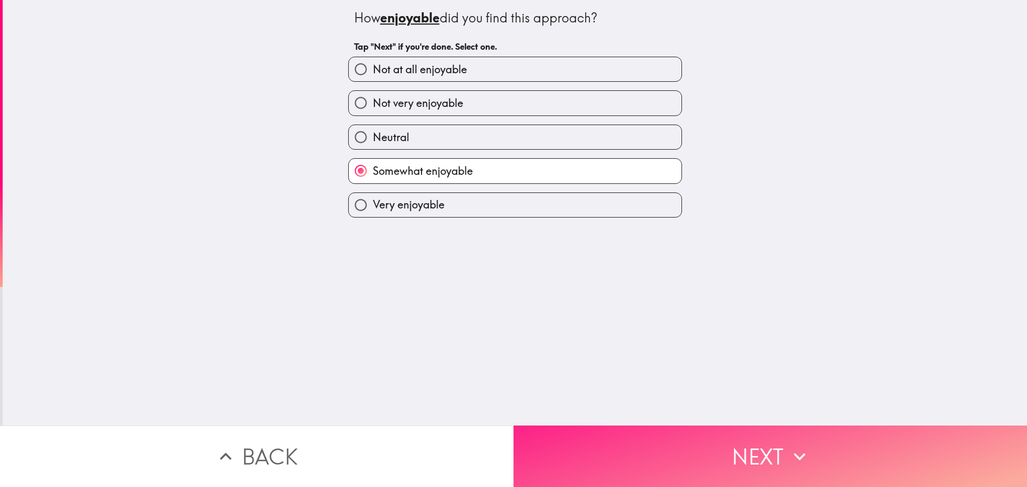
click at [734, 445] on button "Next" at bounding box center [769, 456] width 513 height 61
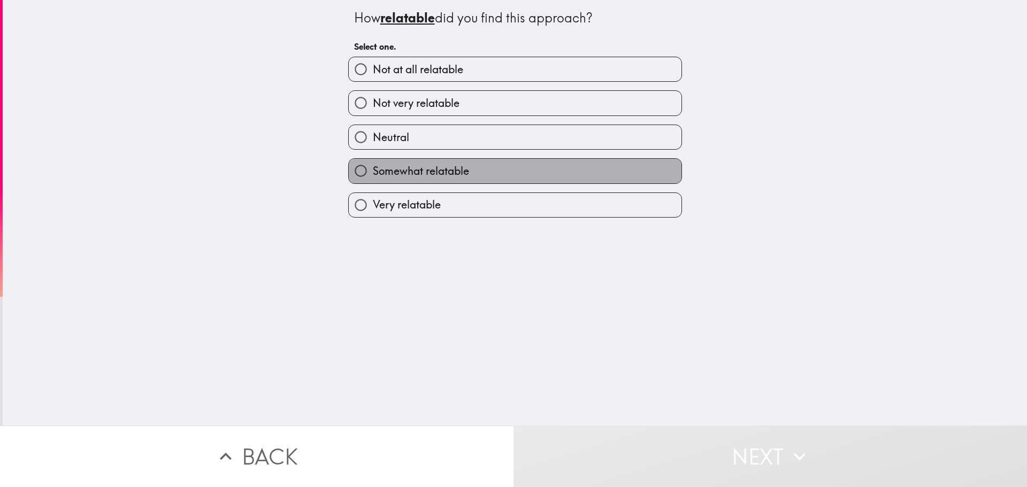
click at [465, 175] on label "Somewhat relatable" at bounding box center [515, 171] width 333 height 24
click at [373, 175] on input "Somewhat relatable" at bounding box center [361, 171] width 24 height 24
radio input "true"
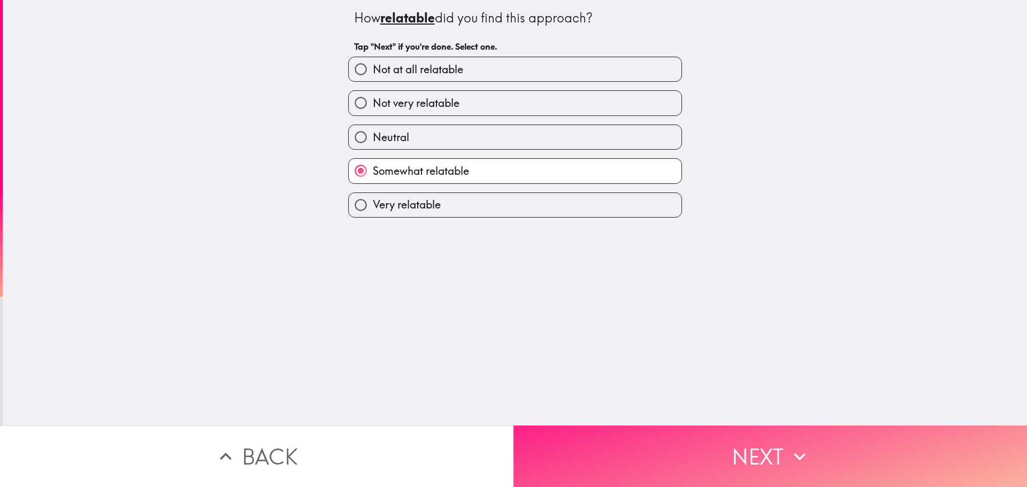
click at [788, 449] on icon "button" at bounding box center [800, 457] width 24 height 24
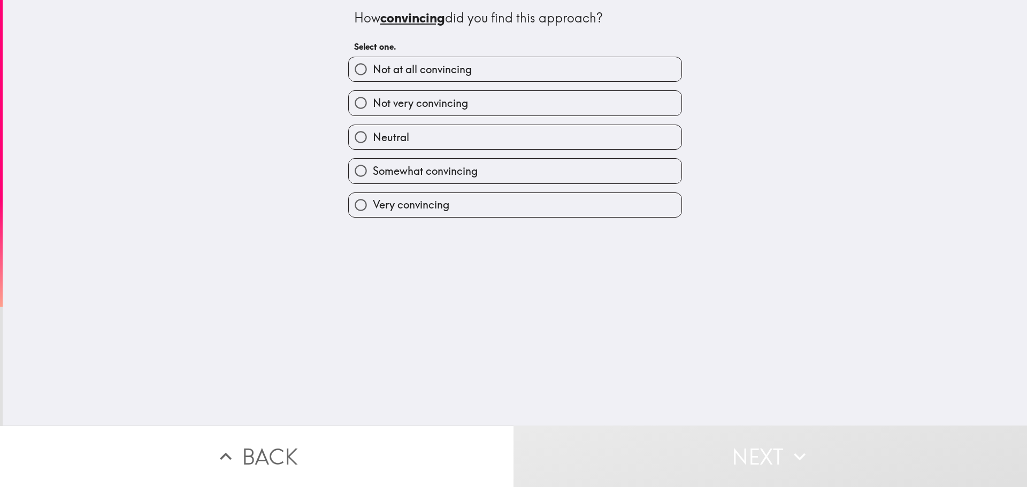
click at [471, 137] on label "Neutral" at bounding box center [515, 137] width 333 height 24
click at [373, 137] on input "Neutral" at bounding box center [361, 137] width 24 height 24
radio input "true"
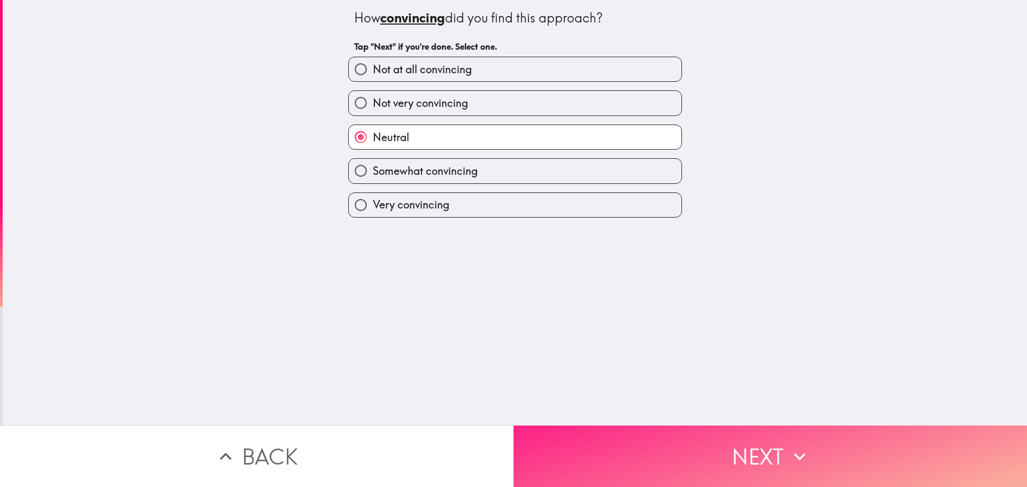
click at [750, 446] on button "Next" at bounding box center [769, 456] width 513 height 61
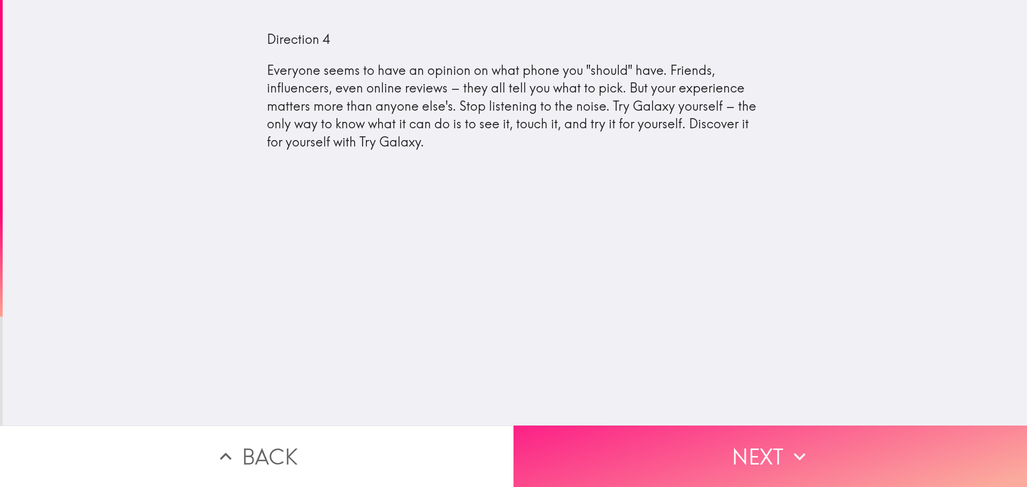
click at [782, 436] on button "Next" at bounding box center [769, 456] width 513 height 61
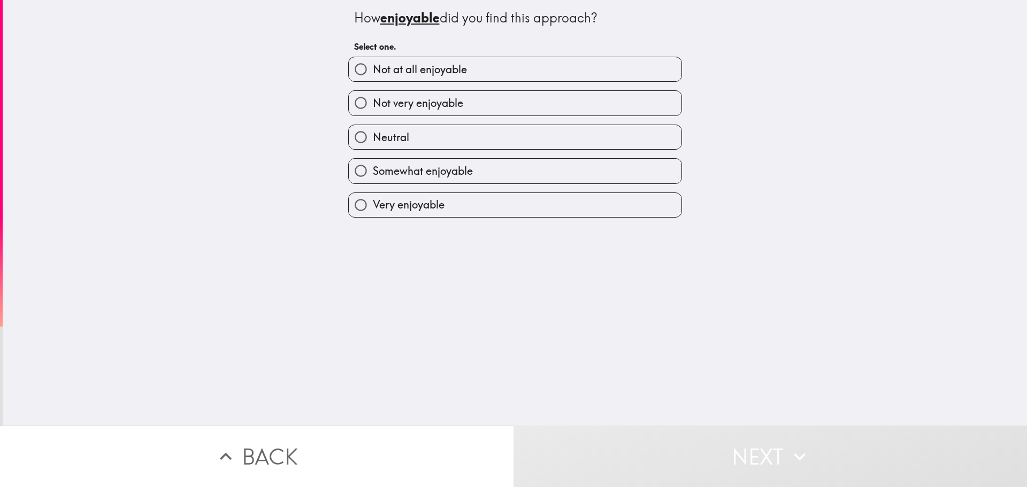
click at [458, 129] on label "Neutral" at bounding box center [515, 137] width 333 height 24
click at [373, 129] on input "Neutral" at bounding box center [361, 137] width 24 height 24
radio input "true"
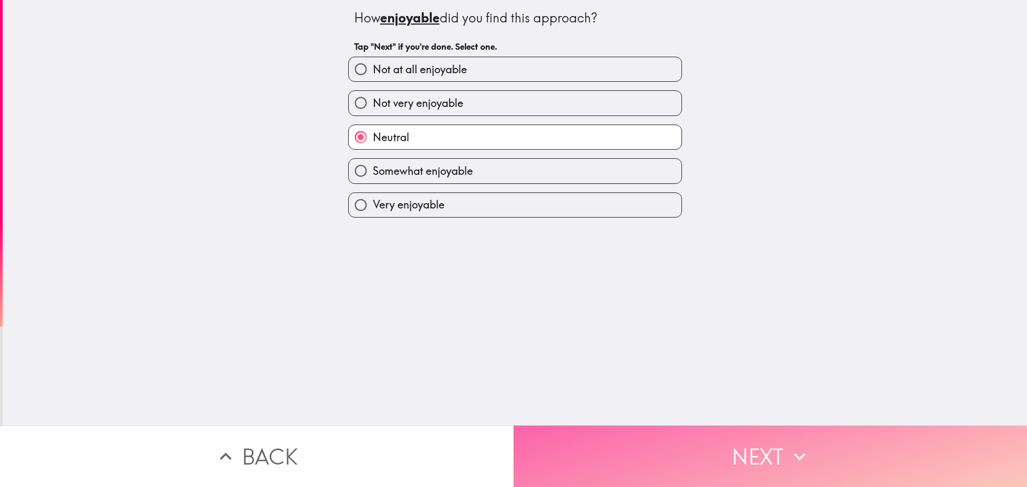
drag, startPoint x: 781, startPoint y: 455, endPoint x: 777, endPoint y: 444, distance: 11.8
click at [782, 453] on button "Next" at bounding box center [769, 456] width 513 height 61
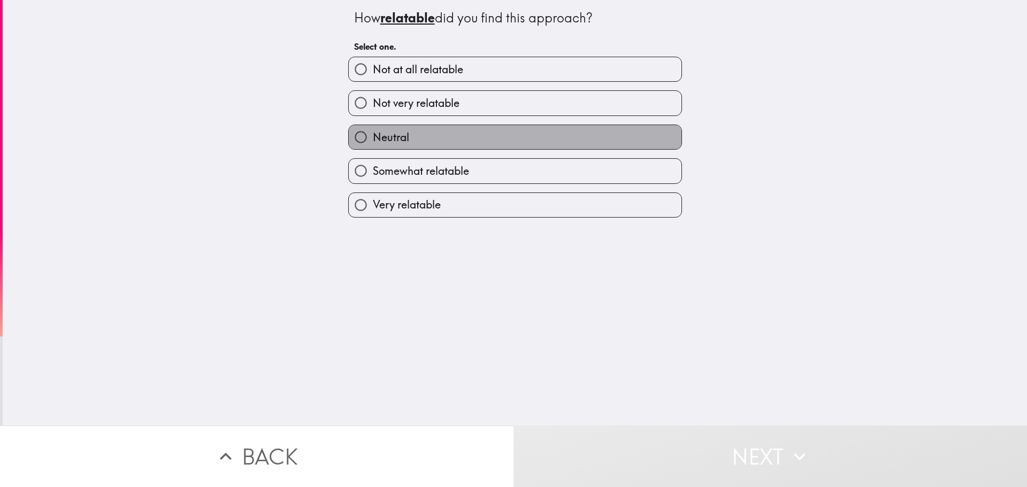
click at [473, 125] on label "Neutral" at bounding box center [515, 137] width 333 height 24
click at [373, 125] on input "Neutral" at bounding box center [361, 137] width 24 height 24
radio input "true"
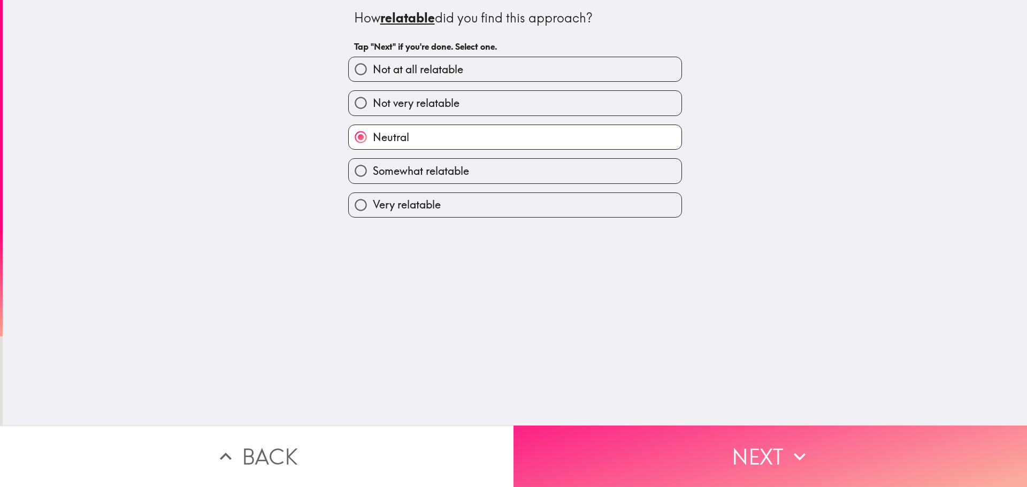
click at [774, 457] on button "Next" at bounding box center [769, 456] width 513 height 61
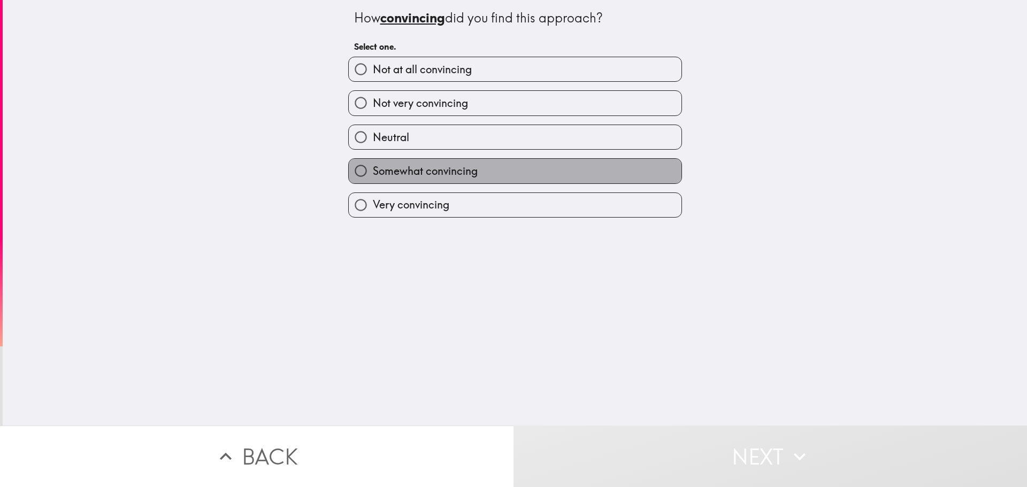
click at [444, 160] on label "Somewhat convincing" at bounding box center [515, 171] width 333 height 24
click at [373, 160] on input "Somewhat convincing" at bounding box center [361, 171] width 24 height 24
radio input "true"
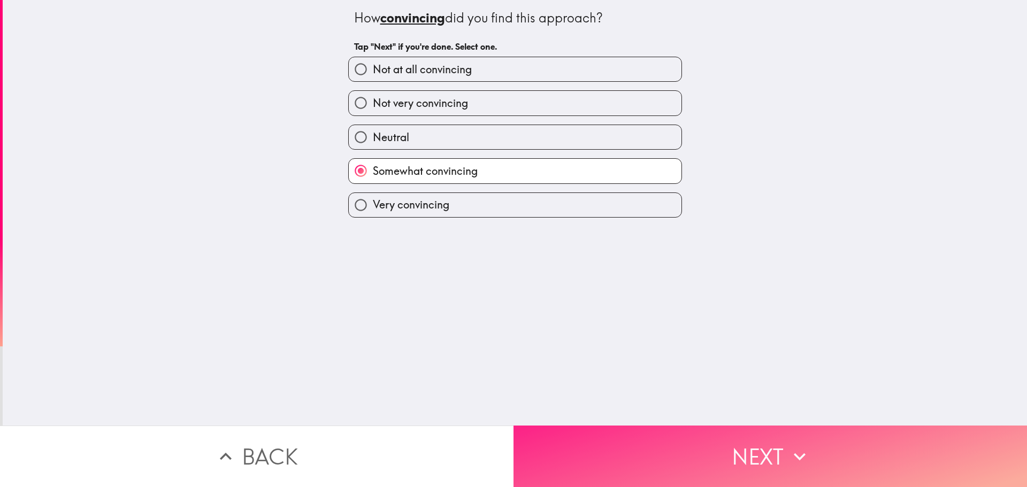
click at [750, 436] on button "Next" at bounding box center [769, 456] width 513 height 61
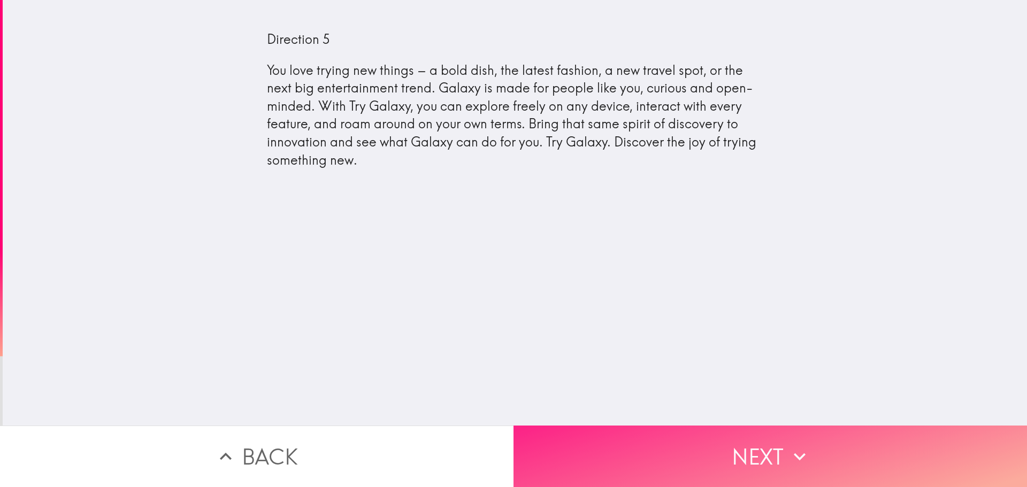
click at [760, 448] on button "Next" at bounding box center [769, 456] width 513 height 61
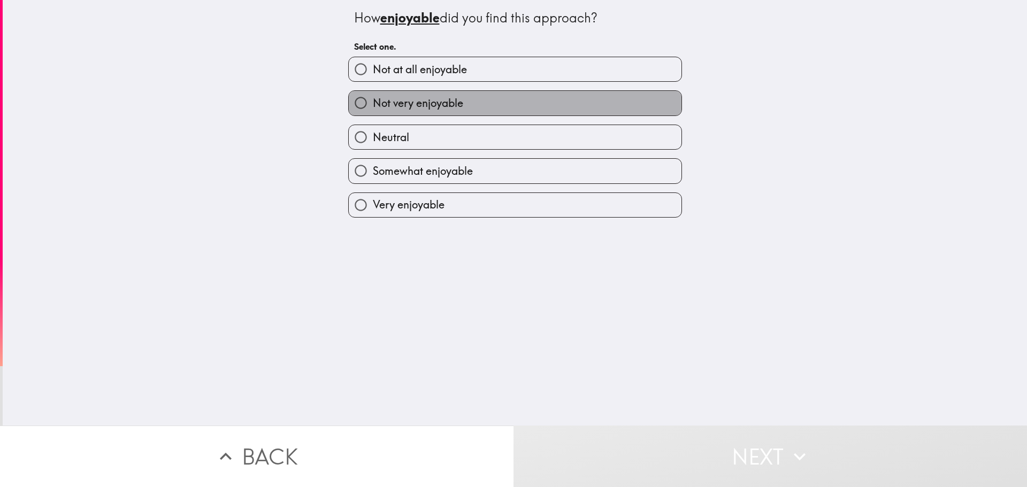
click at [490, 105] on label "Not very enjoyable" at bounding box center [515, 103] width 333 height 24
click at [373, 105] on input "Not very enjoyable" at bounding box center [361, 103] width 24 height 24
radio input "true"
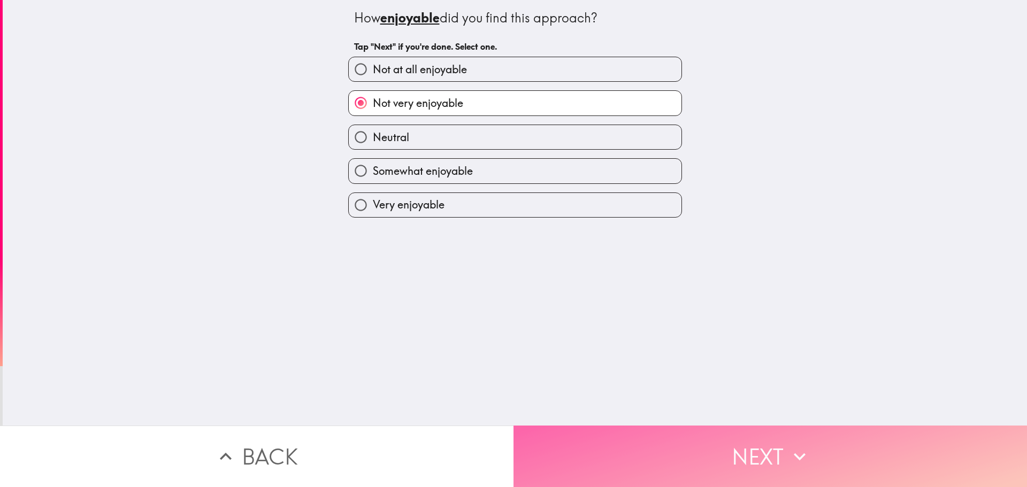
click at [759, 445] on button "Next" at bounding box center [769, 456] width 513 height 61
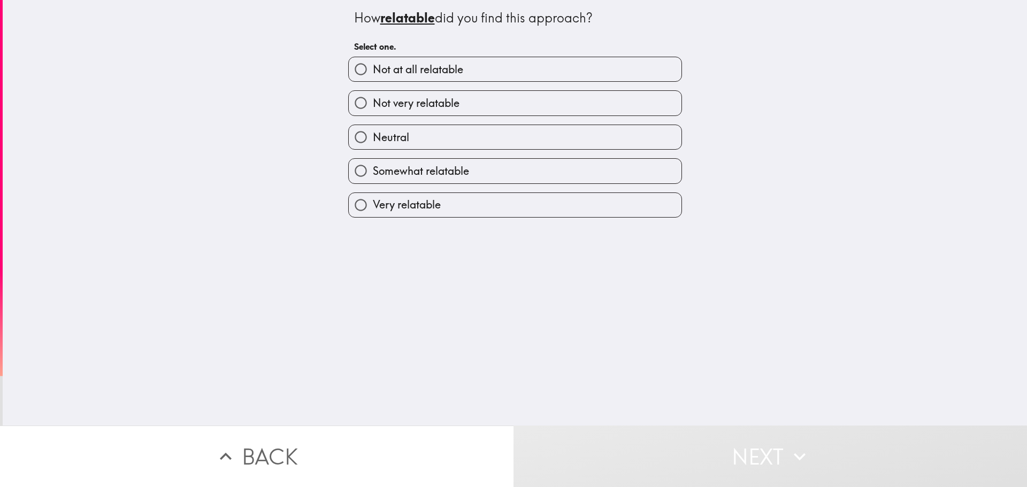
click at [474, 103] on label "Not very relatable" at bounding box center [515, 103] width 333 height 24
click at [373, 103] on input "Not very relatable" at bounding box center [361, 103] width 24 height 24
radio input "true"
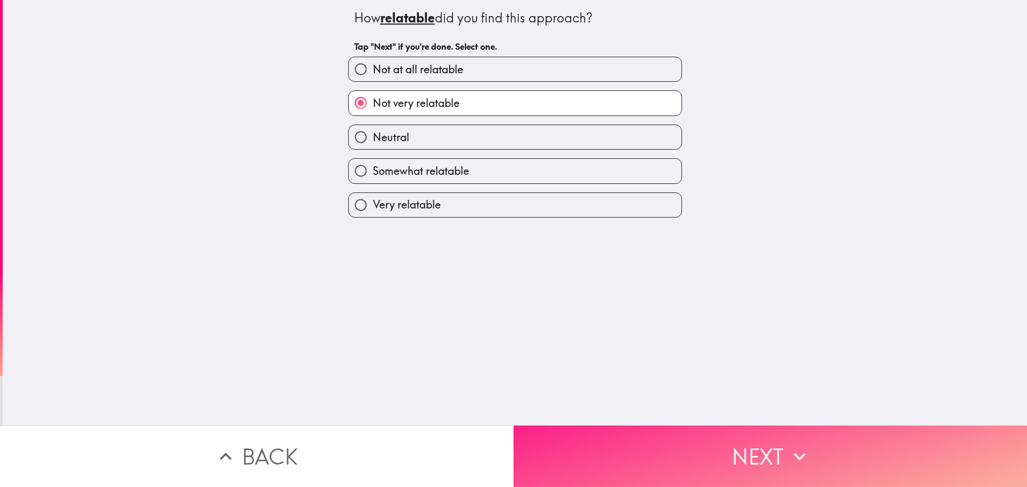
click at [738, 472] on button "Next" at bounding box center [769, 456] width 513 height 61
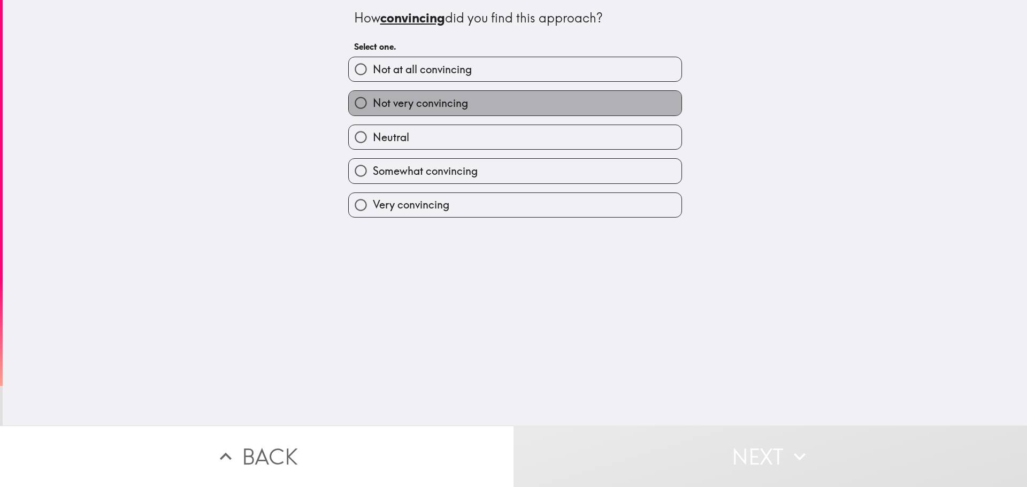
click at [473, 113] on label "Not very convincing" at bounding box center [515, 103] width 333 height 24
click at [373, 113] on input "Not very convincing" at bounding box center [361, 103] width 24 height 24
radio input "true"
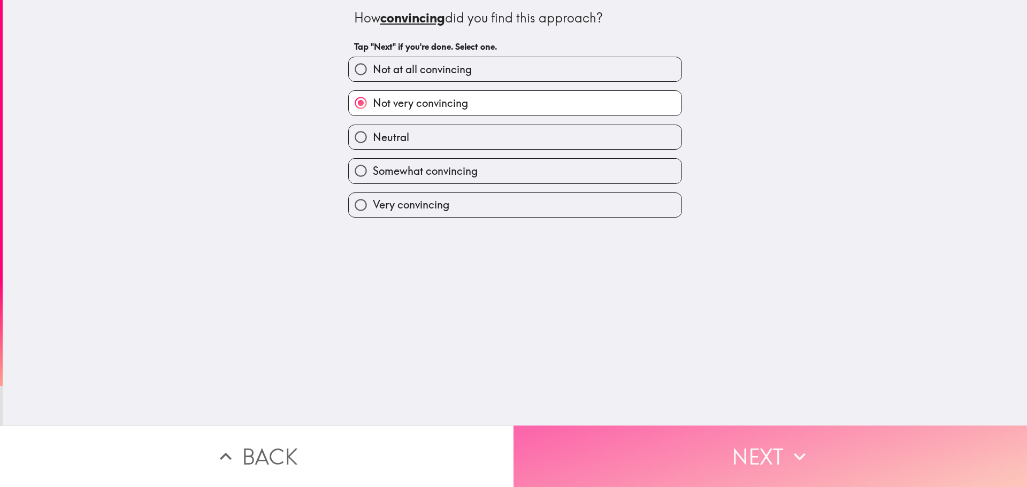
click at [771, 451] on button "Next" at bounding box center [769, 456] width 513 height 61
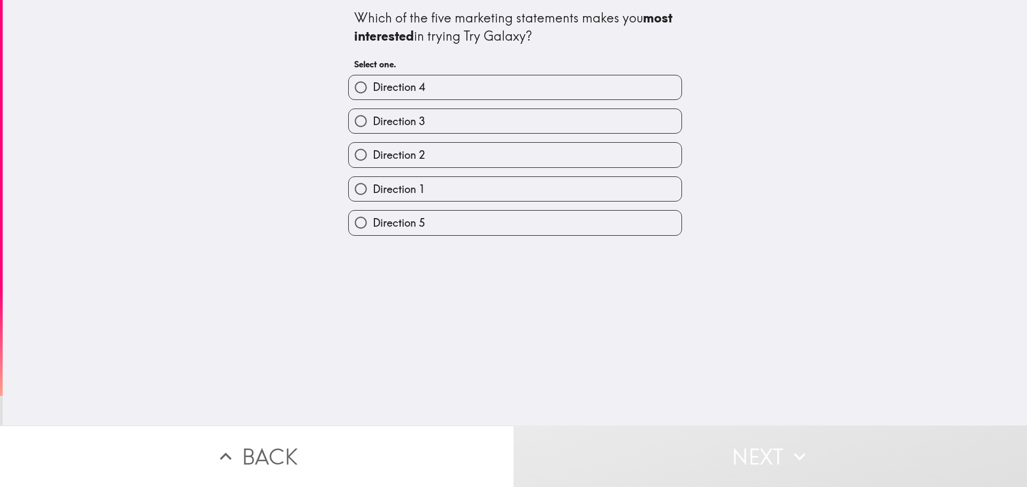
click at [444, 87] on label "Direction 4" at bounding box center [515, 87] width 333 height 24
click at [373, 87] on input "Direction 4" at bounding box center [361, 87] width 24 height 24
radio input "true"
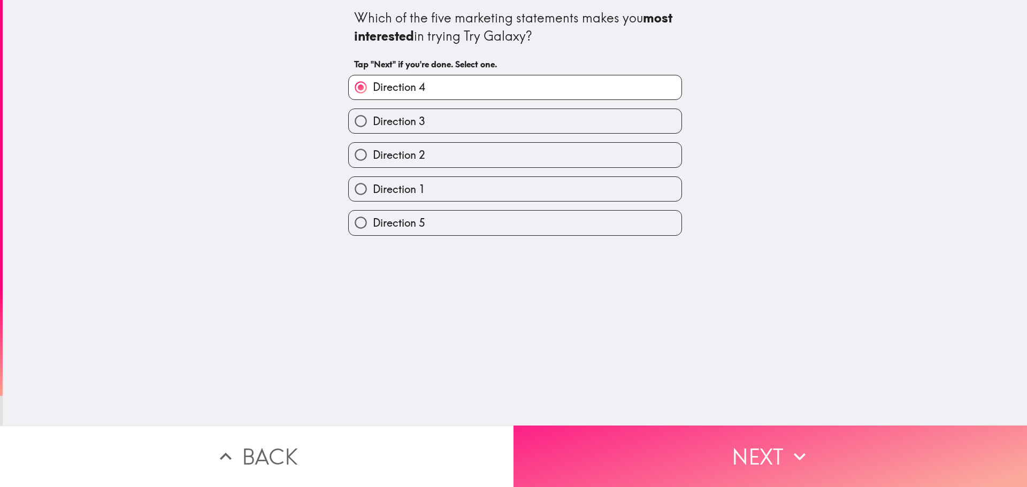
drag, startPoint x: 782, startPoint y: 451, endPoint x: 777, endPoint y: 443, distance: 10.1
click at [782, 450] on button "Next" at bounding box center [769, 456] width 513 height 61
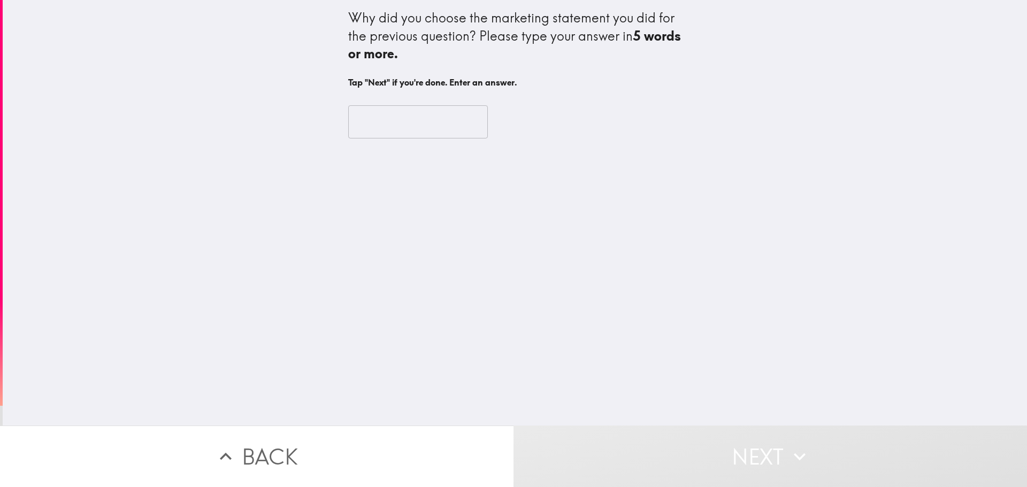
click at [398, 122] on input "text" at bounding box center [418, 121] width 140 height 33
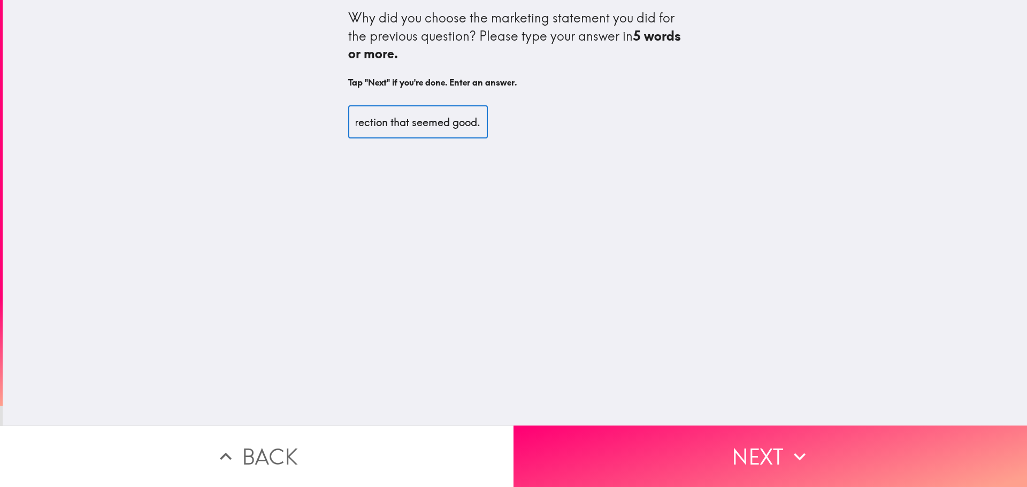
scroll to position [0, 413]
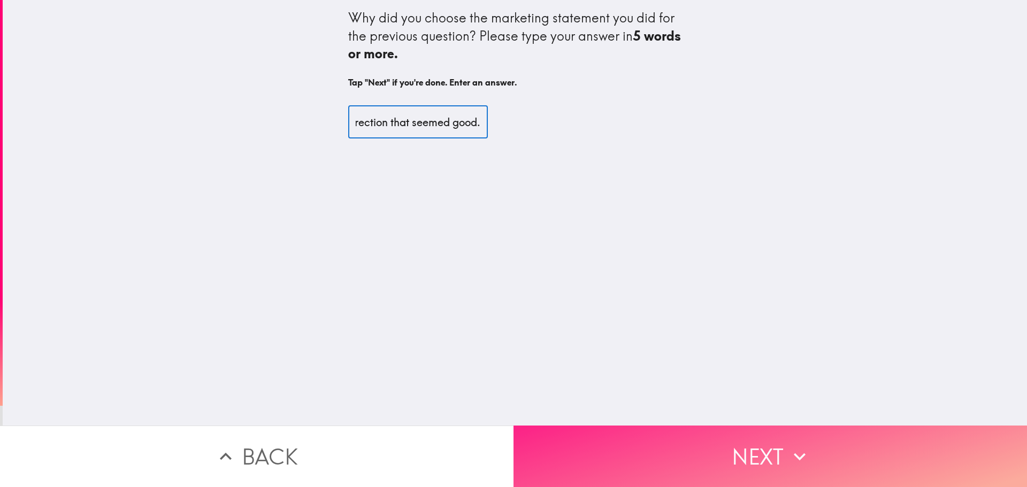
type input "I think it was the one I wanted, couldn't remember the number but it was the on…"
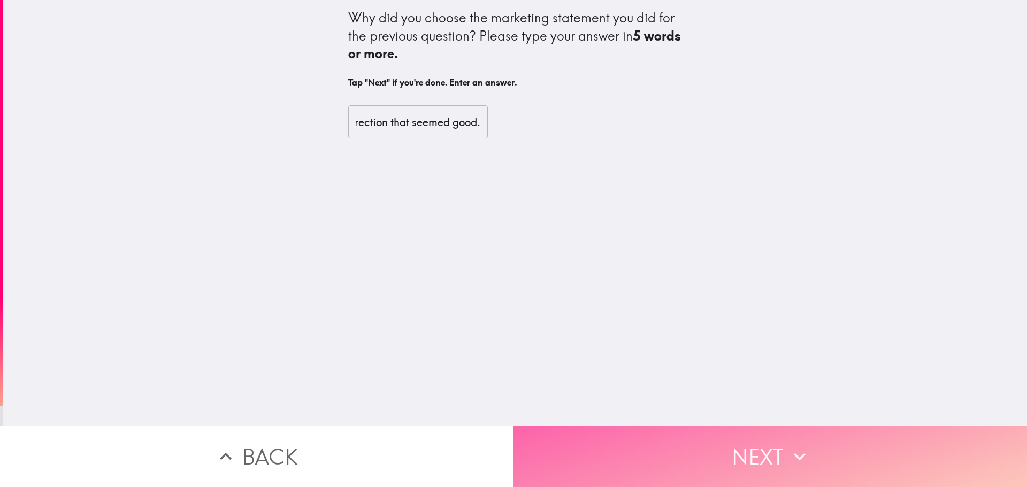
scroll to position [0, 0]
click at [762, 446] on button "Next" at bounding box center [769, 456] width 513 height 61
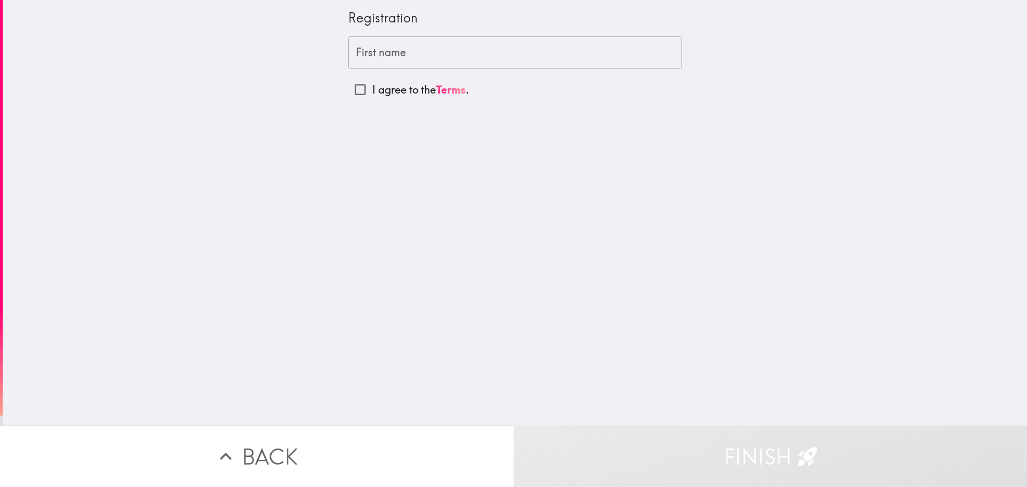
click at [405, 56] on input "First name" at bounding box center [515, 52] width 334 height 33
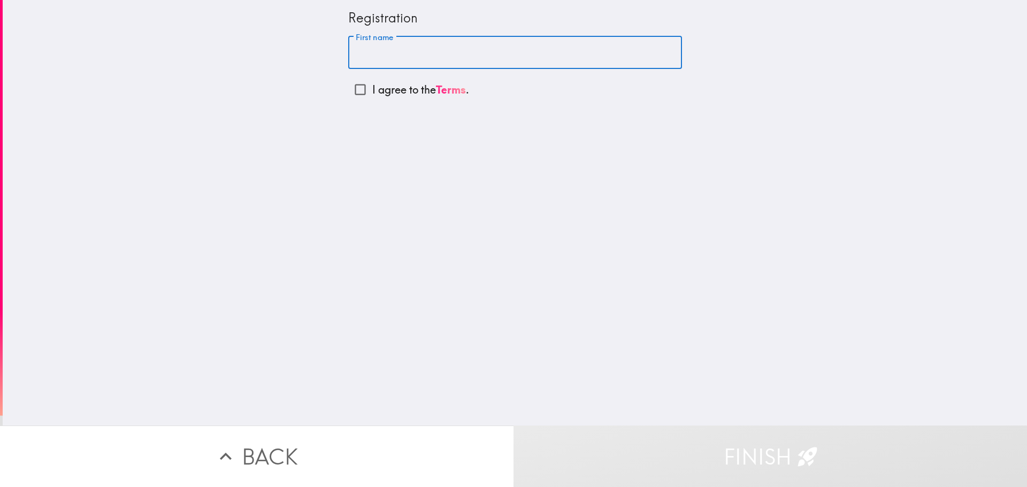
type input "[PERSON_NAME]"
click at [353, 88] on input "I agree to the Terms ." at bounding box center [360, 90] width 24 height 24
checkbox input "true"
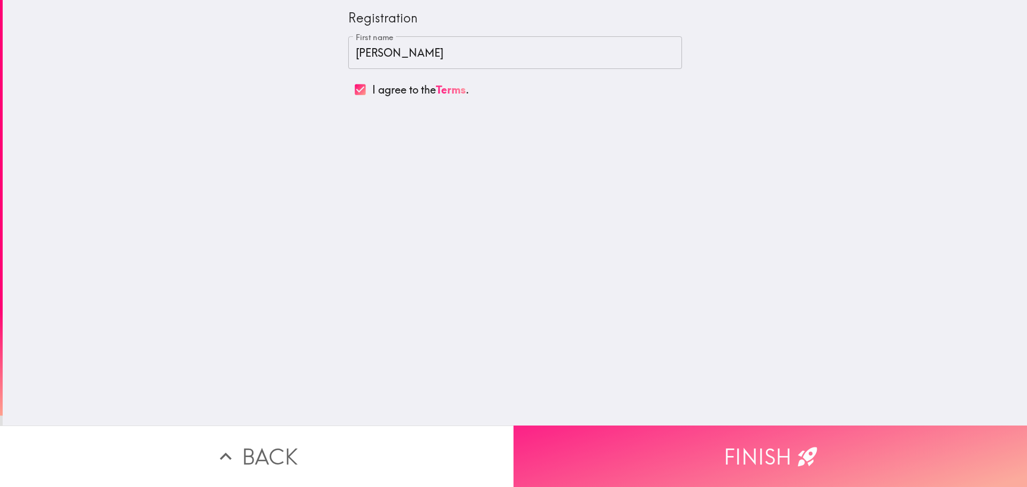
click at [749, 448] on button "Finish" at bounding box center [769, 456] width 513 height 61
